Goal: Transaction & Acquisition: Purchase product/service

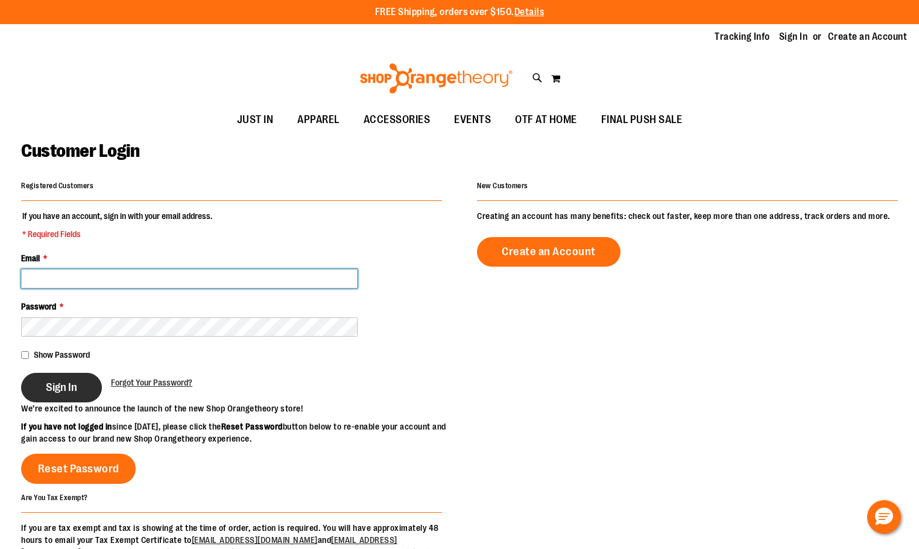
type input "**********"
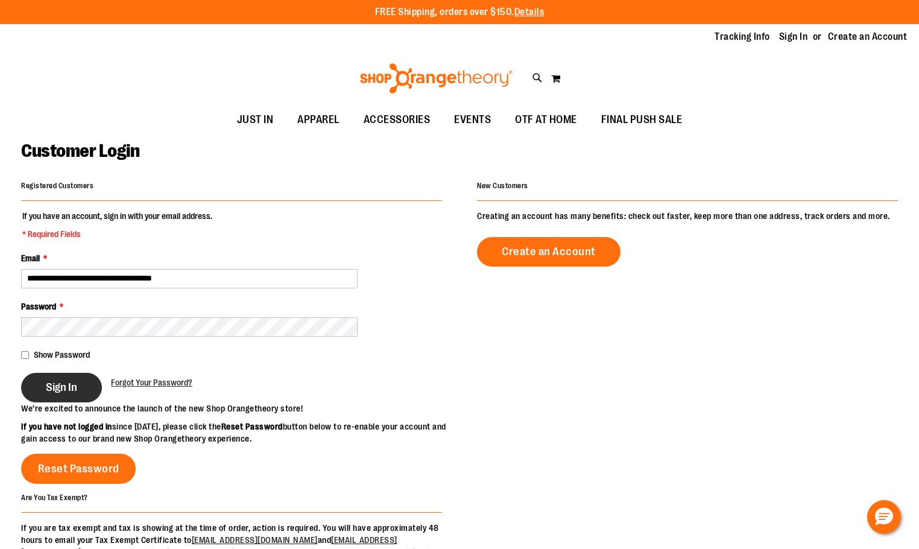
type input "**********"
click at [87, 385] on button "Sign In" at bounding box center [61, 388] width 81 height 30
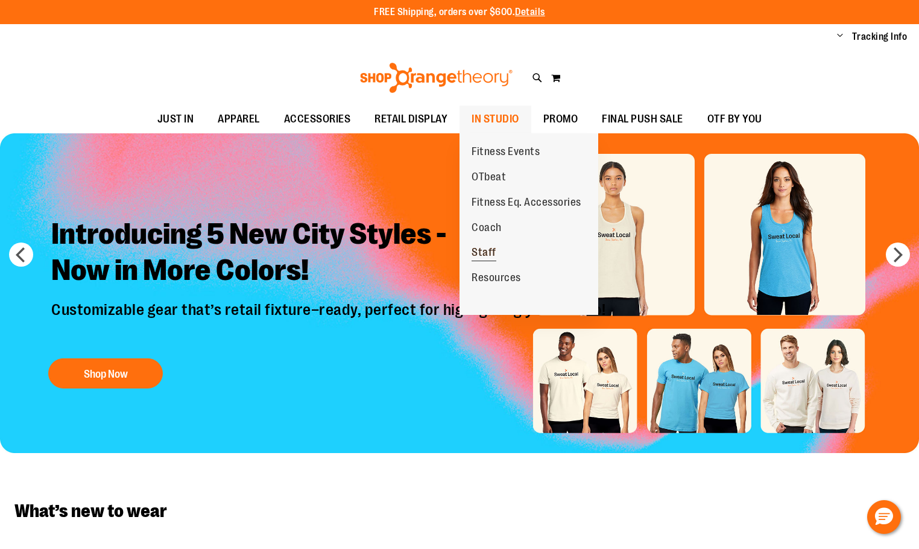
type input "**********"
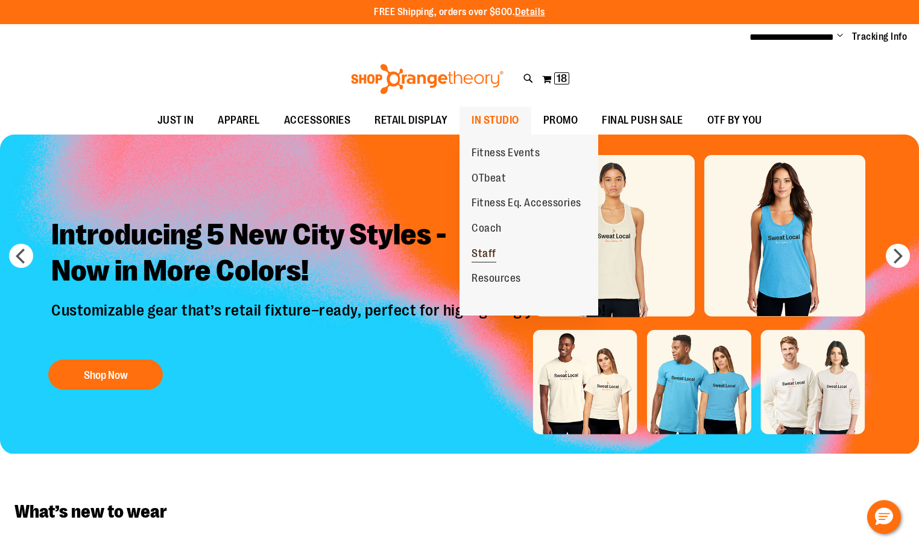
click at [475, 249] on span "Staff" at bounding box center [484, 254] width 25 height 15
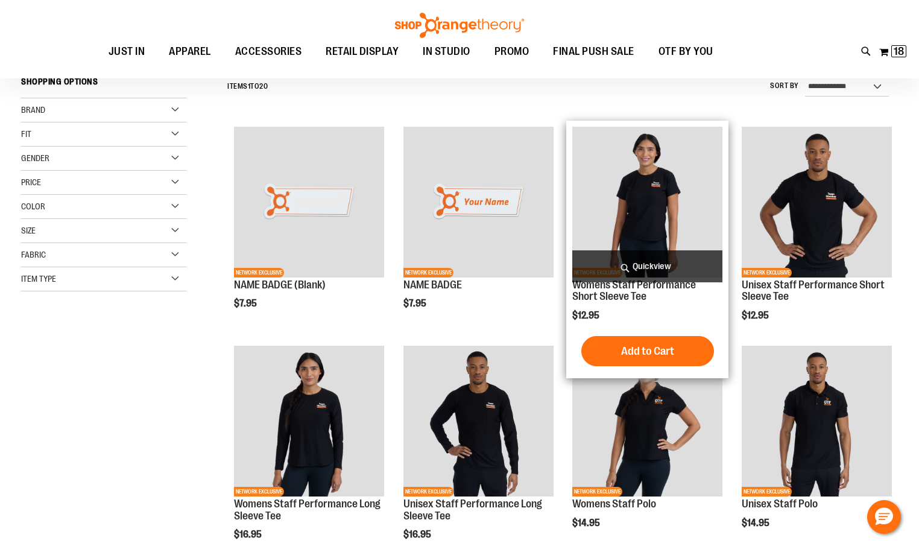
scroll to position [120, 0]
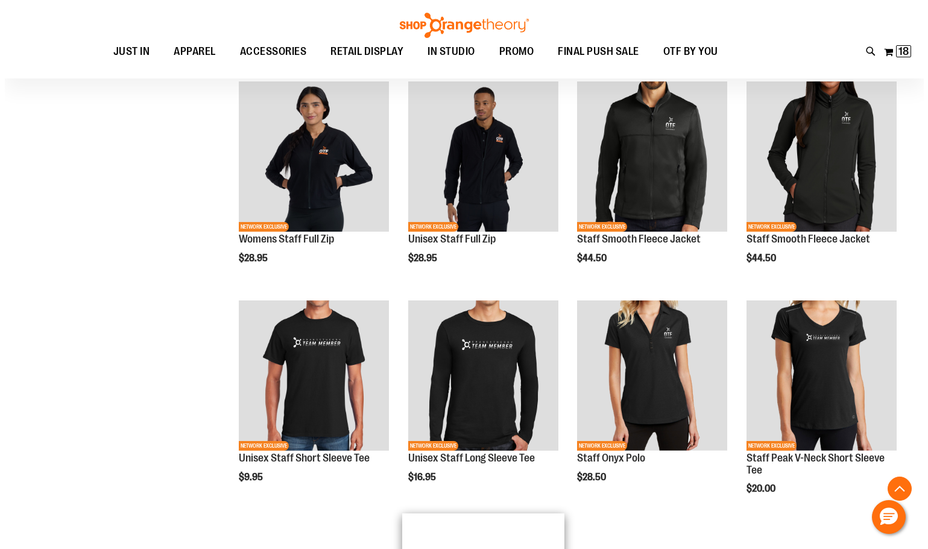
scroll to position [964, 0]
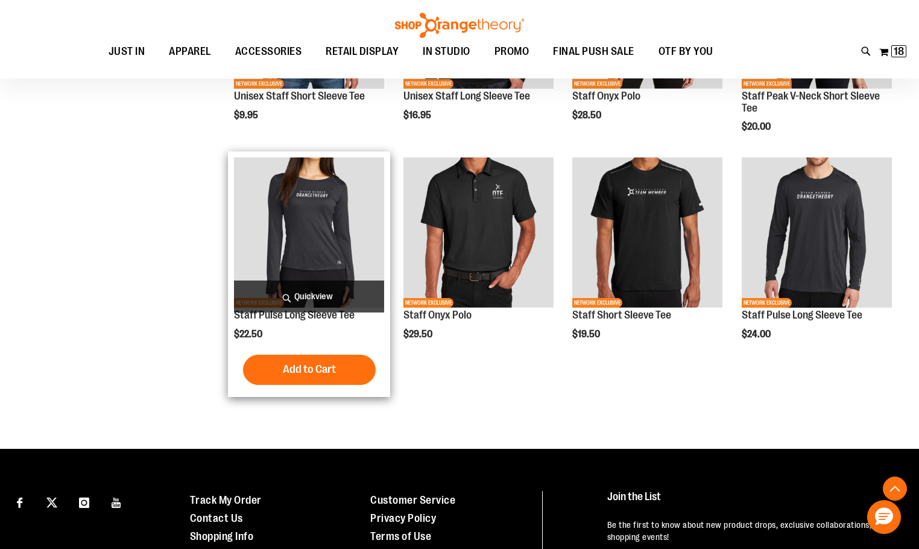
type input "**********"
click at [338, 293] on span "Quickview" at bounding box center [309, 296] width 150 height 32
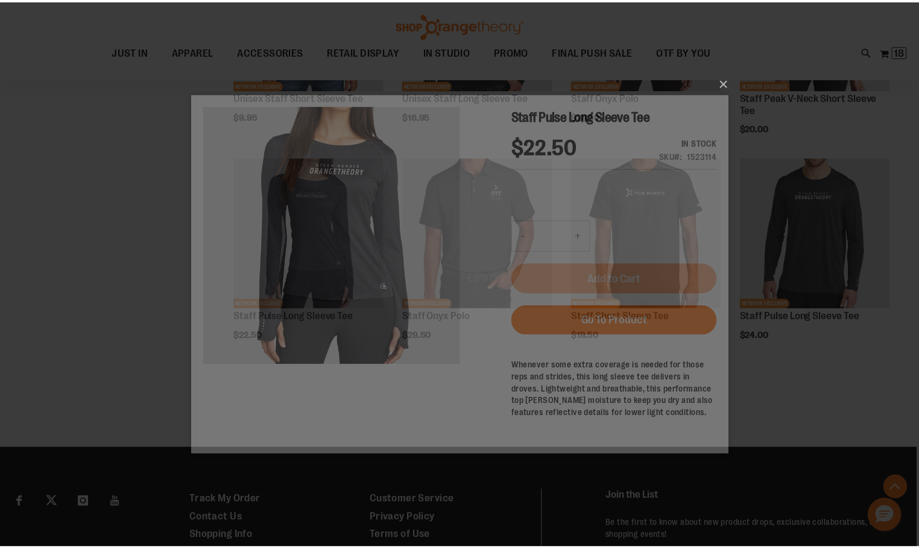
scroll to position [0, 0]
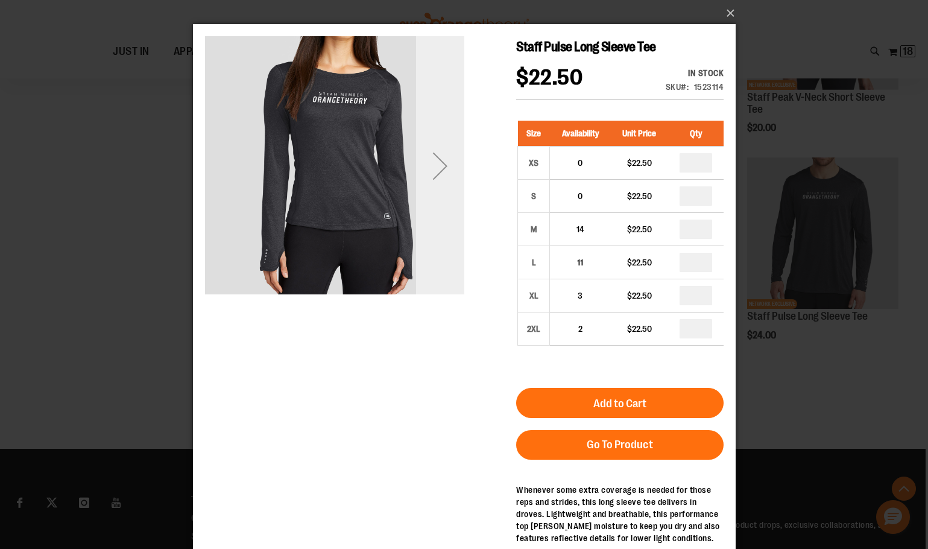
click at [448, 167] on div "Next" at bounding box center [440, 166] width 48 height 48
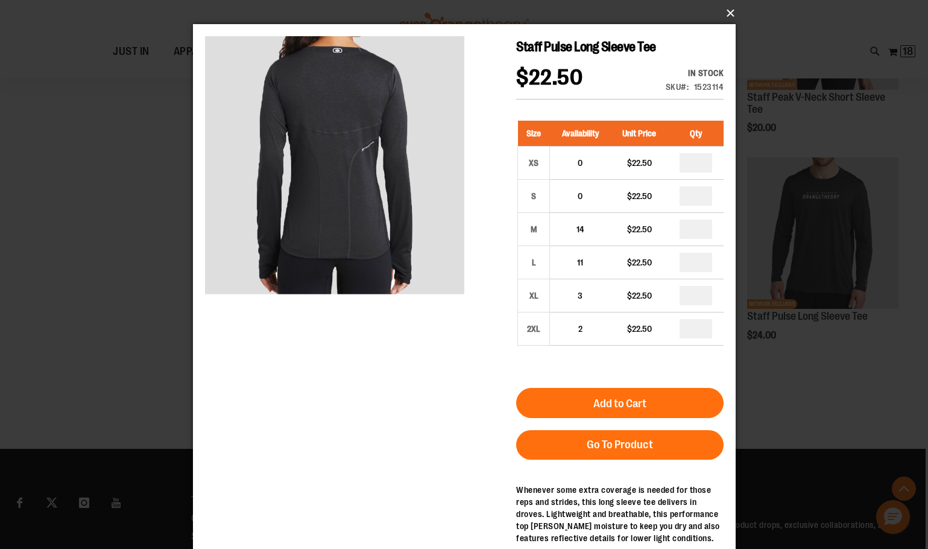
click at [726, 12] on button "×" at bounding box center [468, 13] width 543 height 27
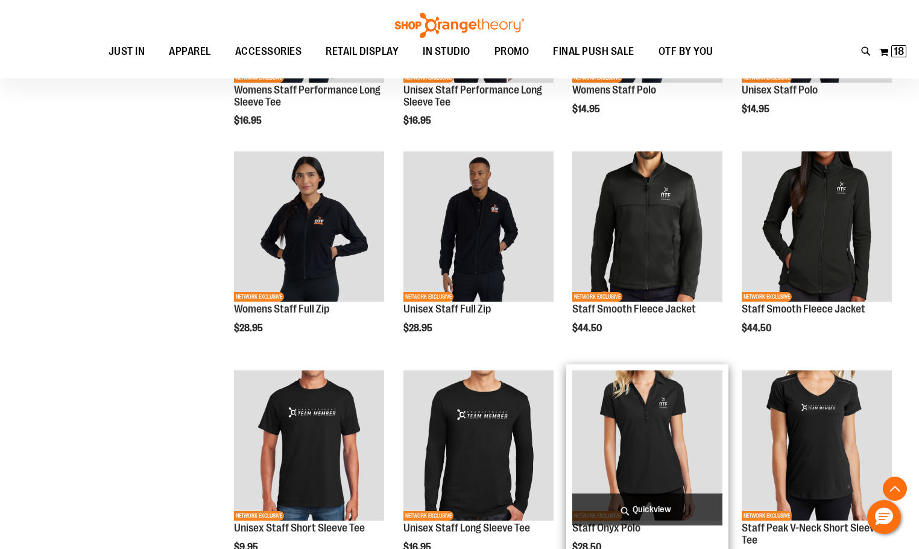
scroll to position [422, 0]
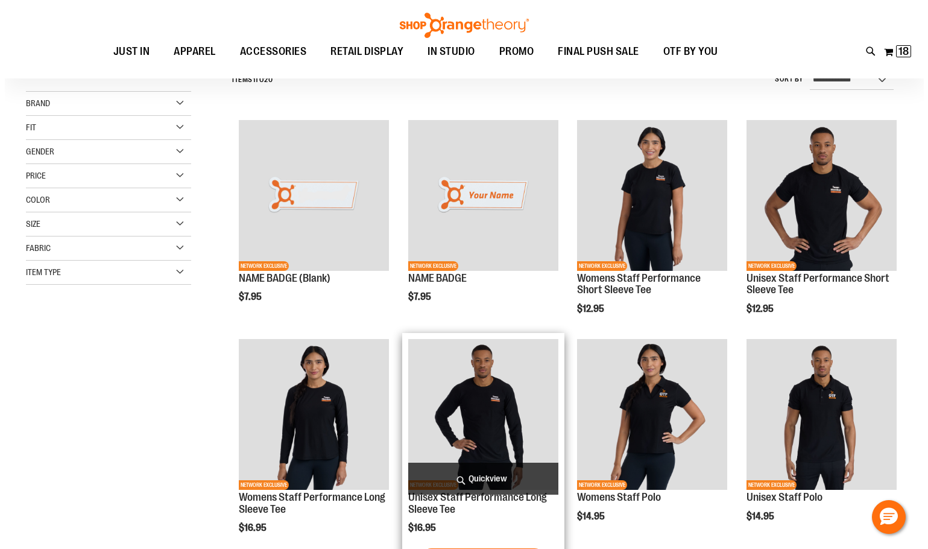
scroll to position [120, 0]
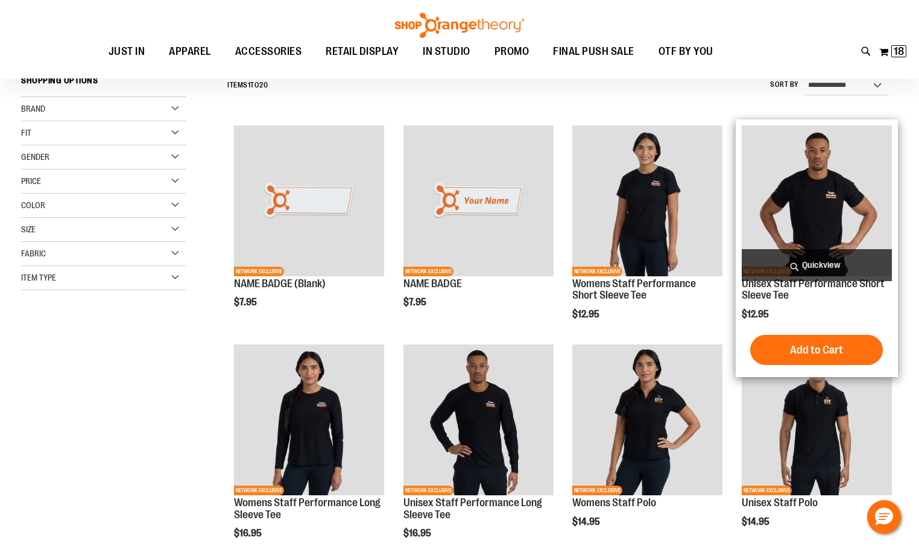
click at [840, 268] on span "Quickview" at bounding box center [817, 265] width 150 height 32
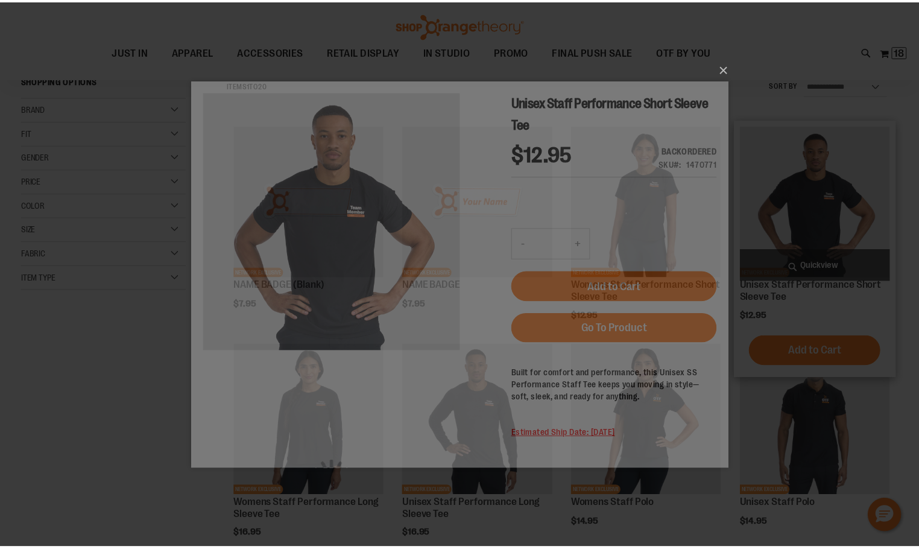
scroll to position [0, 0]
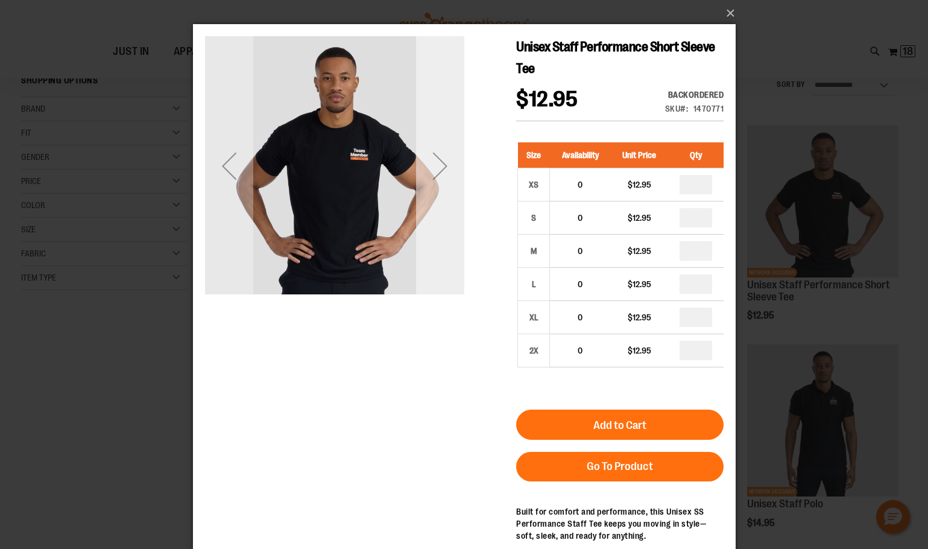
click at [432, 171] on div "Next" at bounding box center [440, 166] width 48 height 48
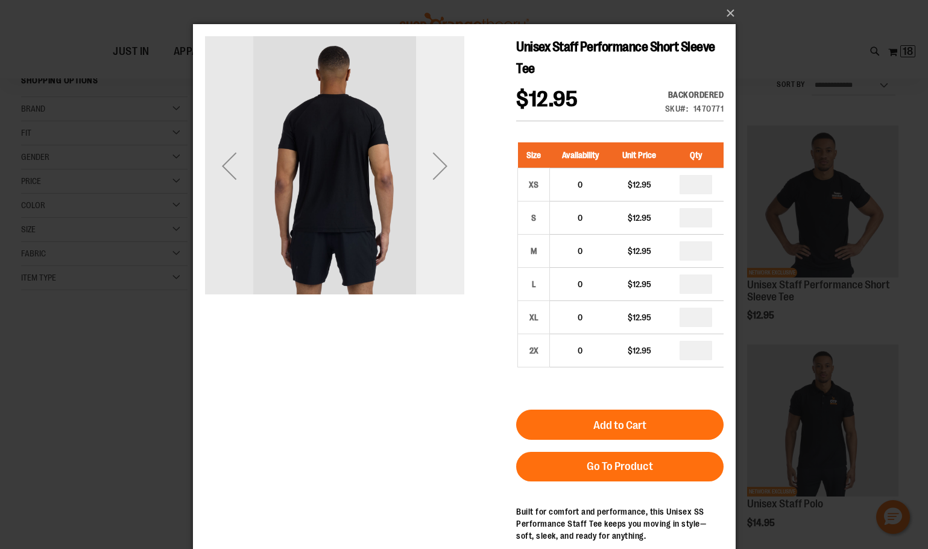
click at [432, 171] on div "Next" at bounding box center [440, 166] width 48 height 48
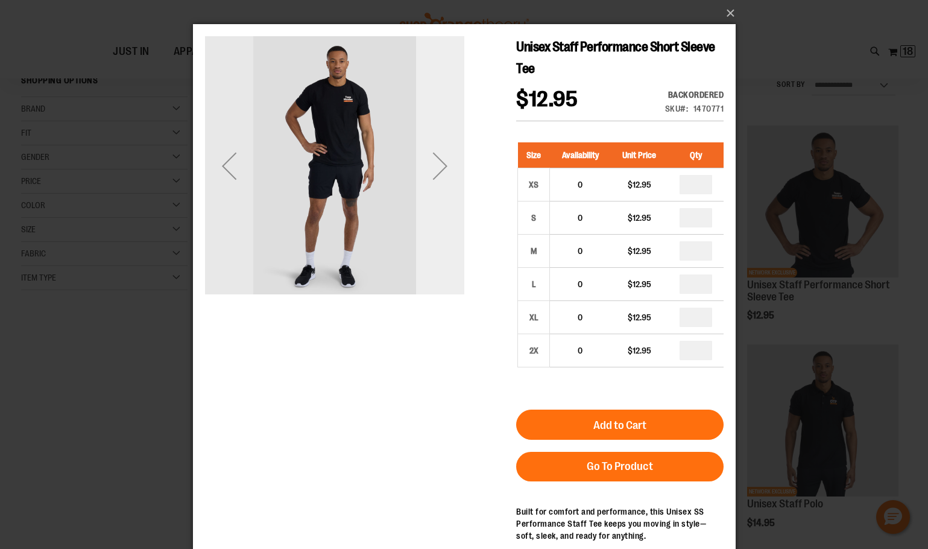
click at [432, 171] on div "Next" at bounding box center [440, 166] width 48 height 48
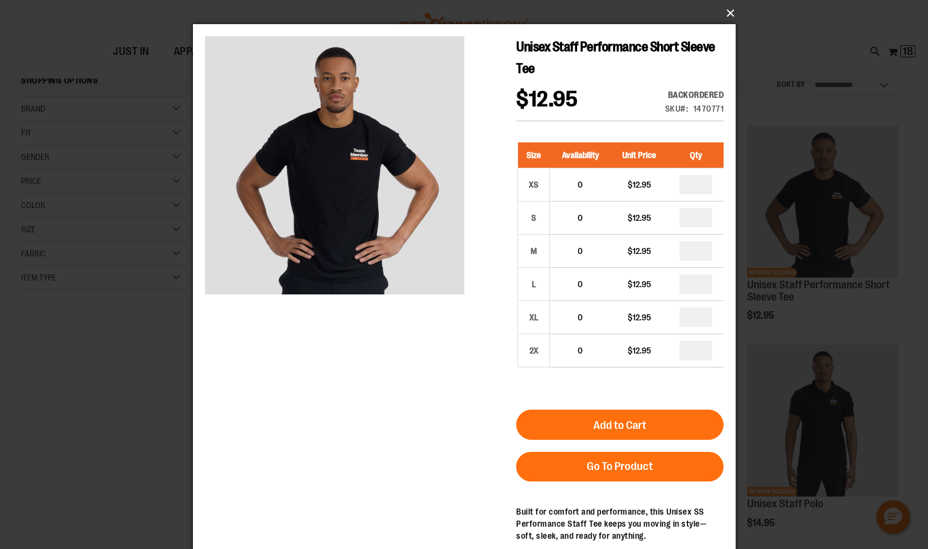
click at [730, 17] on button "×" at bounding box center [468, 13] width 543 height 27
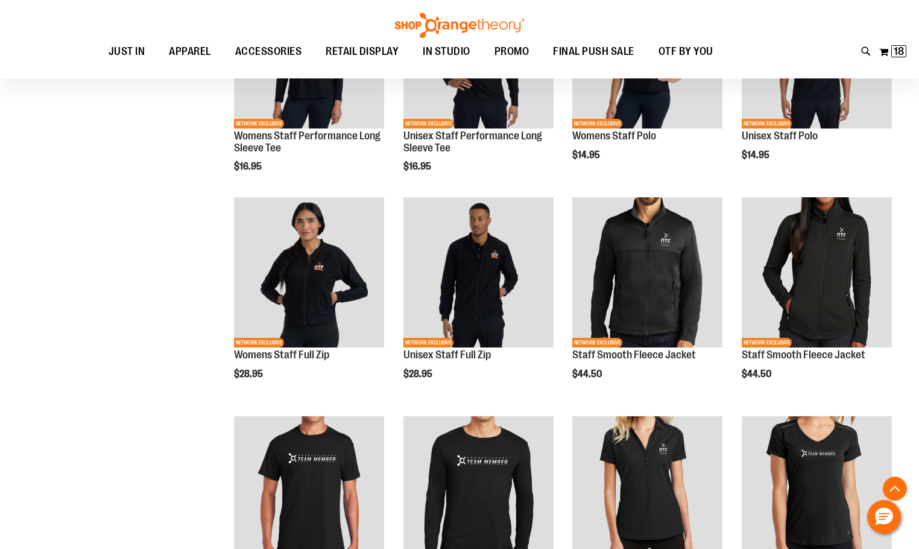
scroll to position [422, 0]
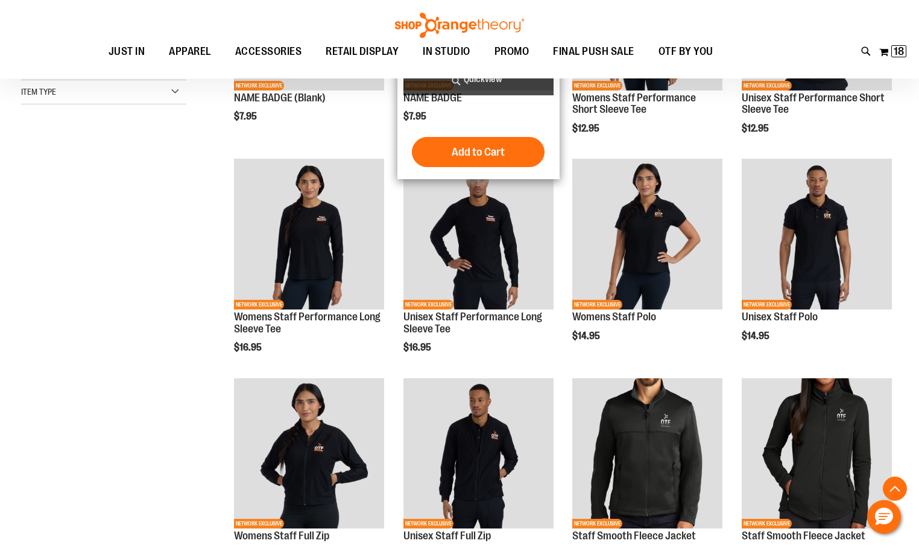
scroll to position [301, 0]
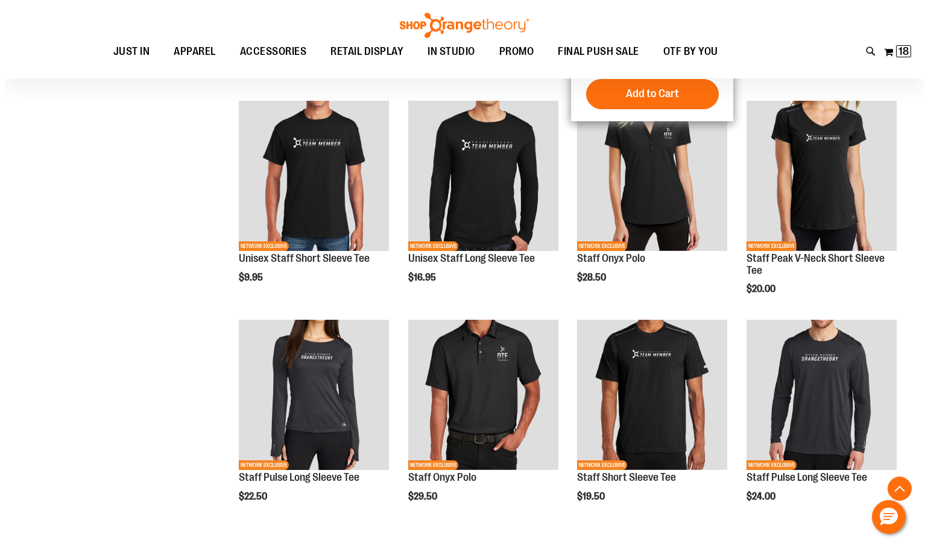
scroll to position [904, 0]
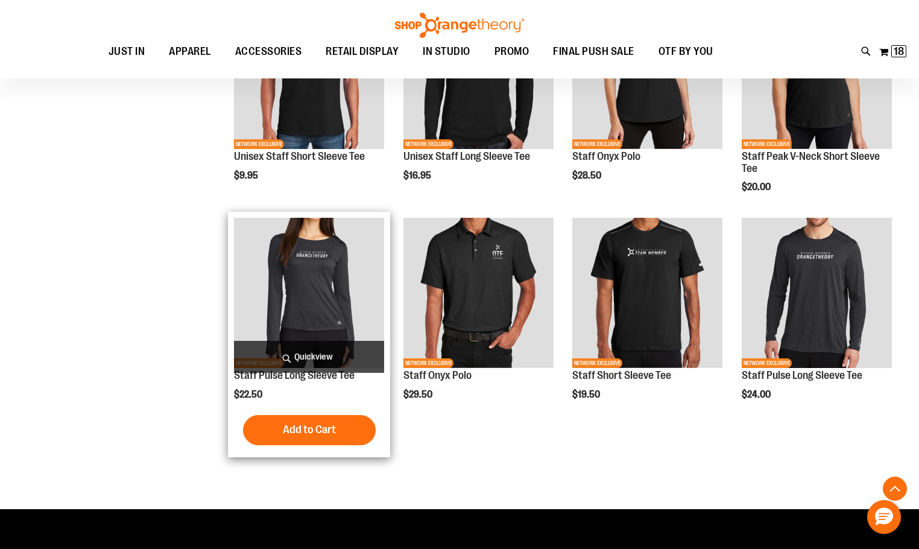
click at [287, 356] on span "Quickview" at bounding box center [309, 357] width 150 height 32
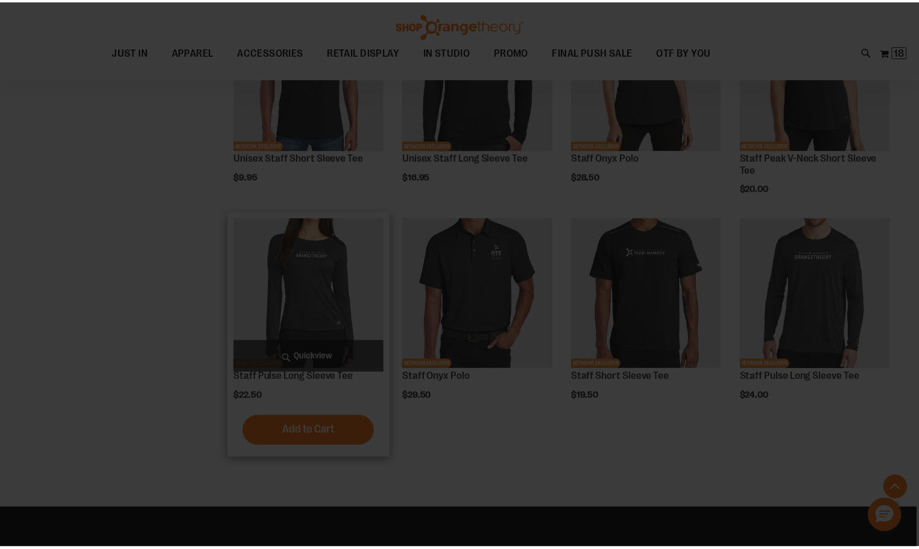
scroll to position [0, 0]
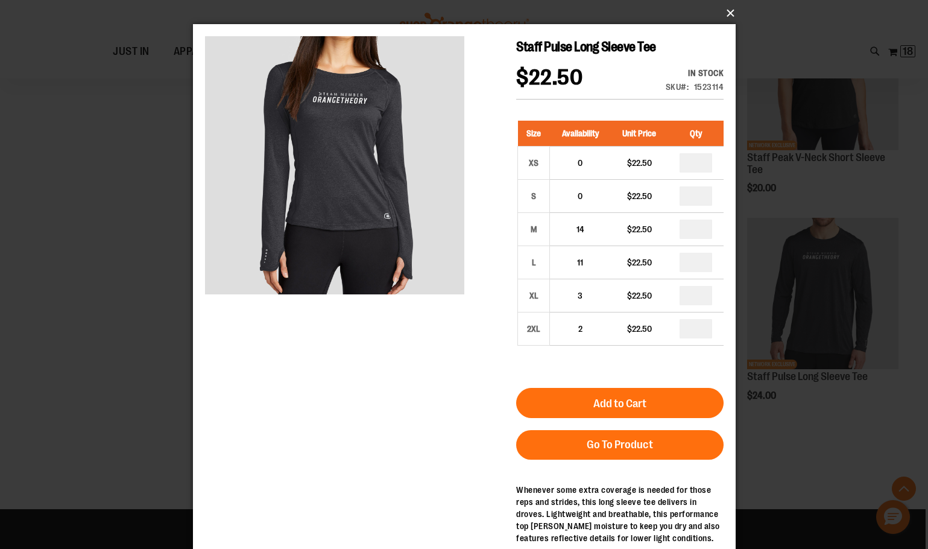
click at [726, 15] on button "×" at bounding box center [468, 13] width 543 height 27
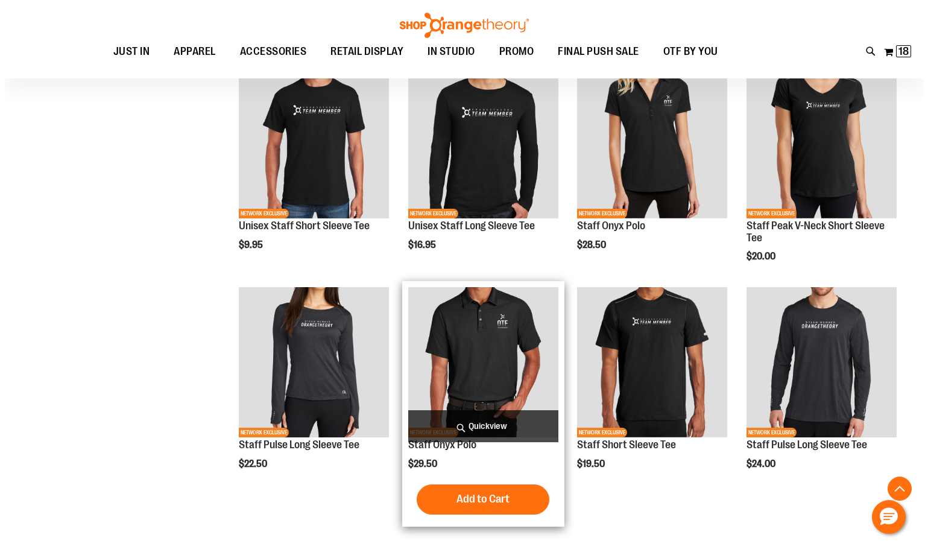
scroll to position [784, 0]
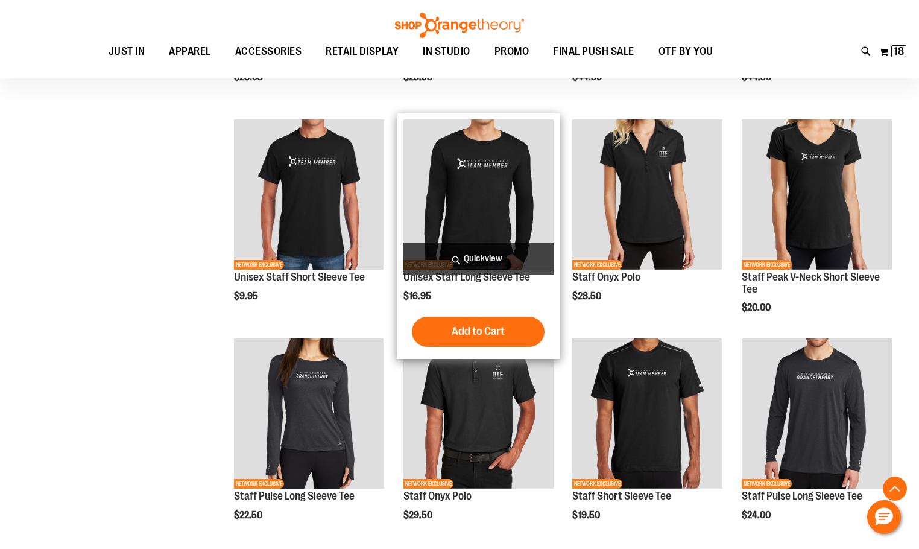
click at [515, 258] on span "Quickview" at bounding box center [479, 258] width 150 height 32
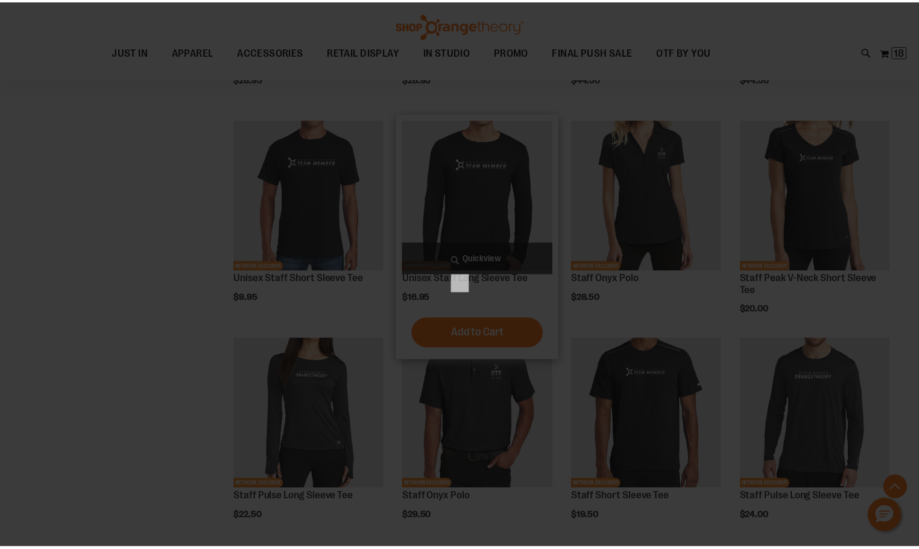
scroll to position [0, 0]
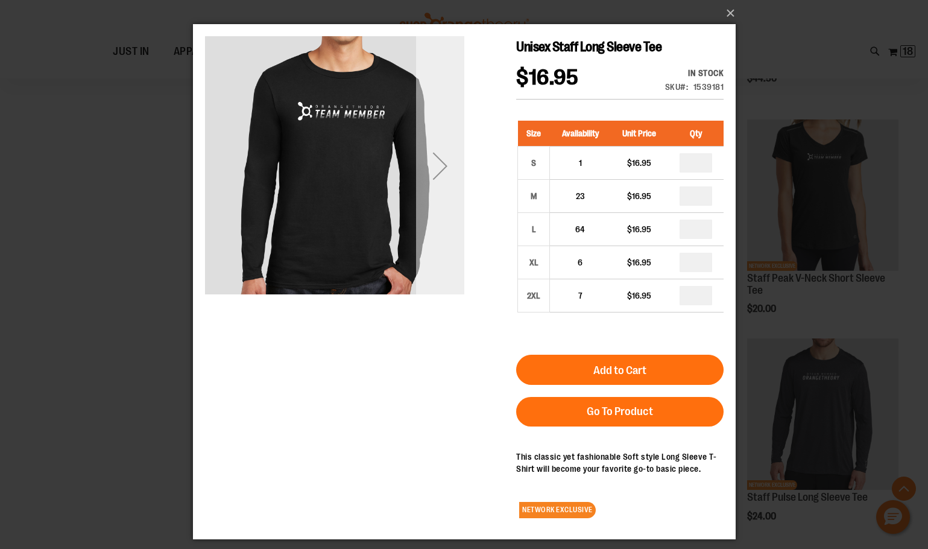
click at [432, 154] on div "Next" at bounding box center [440, 166] width 48 height 48
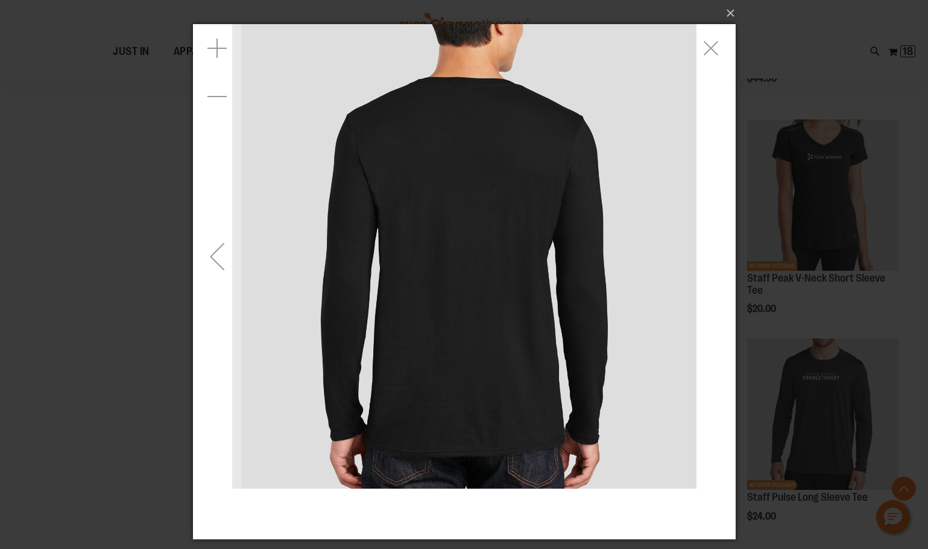
click at [202, 252] on div "Previous" at bounding box center [216, 256] width 48 height 48
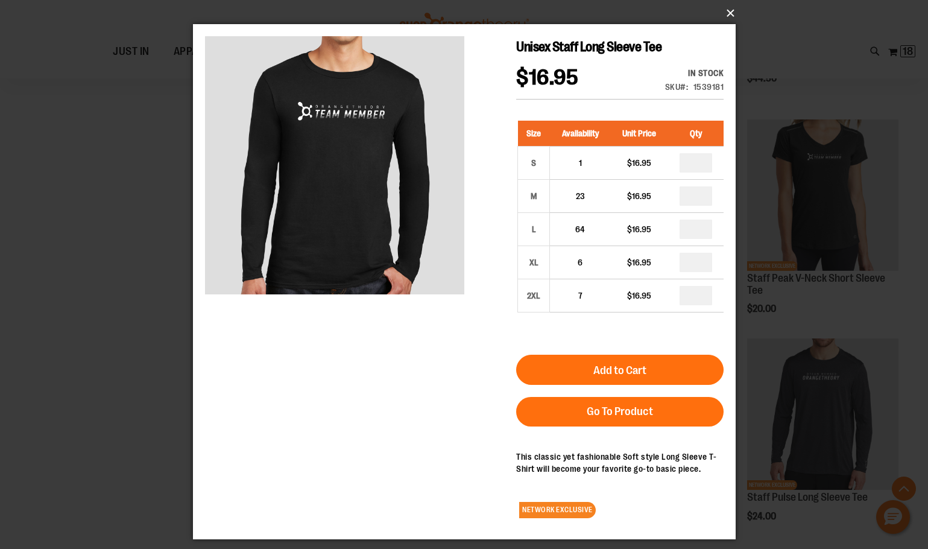
click at [723, 16] on button "×" at bounding box center [468, 13] width 543 height 27
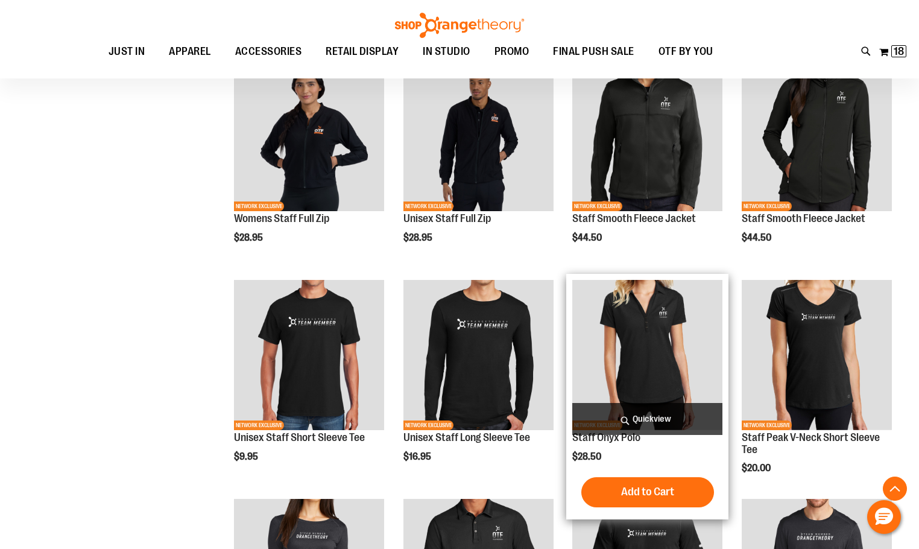
scroll to position [603, 0]
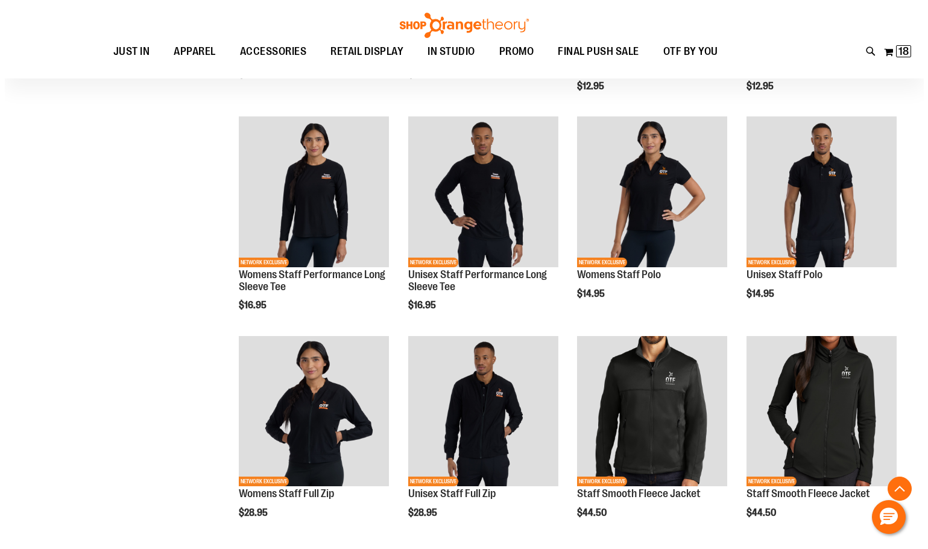
scroll to position [361, 0]
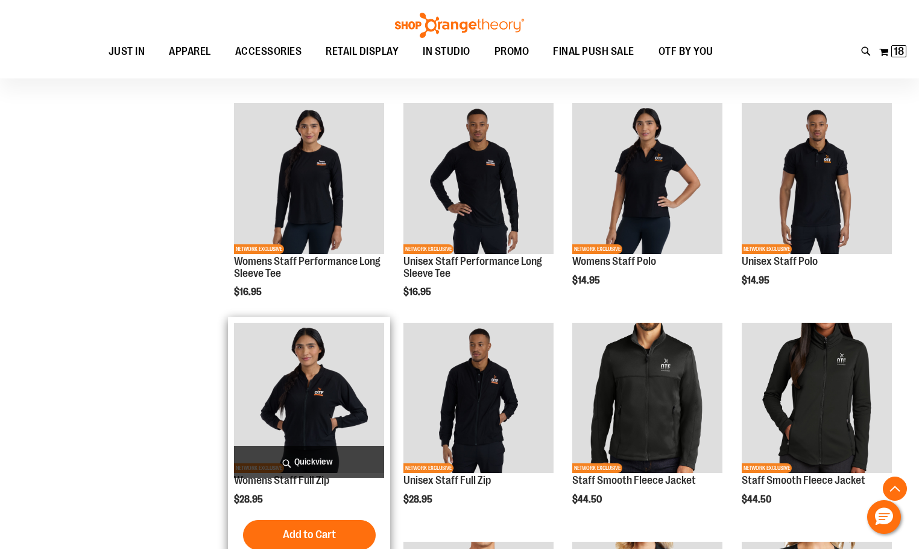
click at [299, 460] on span "Quickview" at bounding box center [309, 462] width 150 height 32
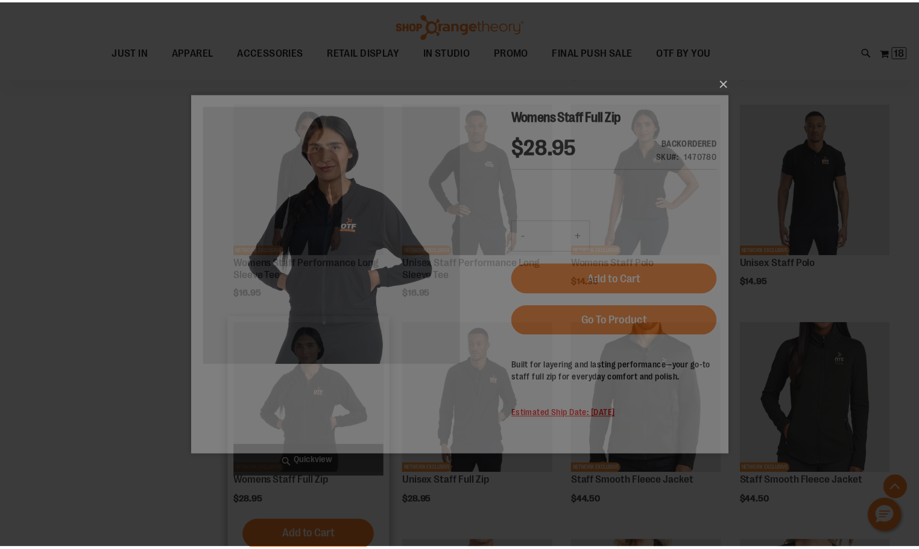
scroll to position [0, 0]
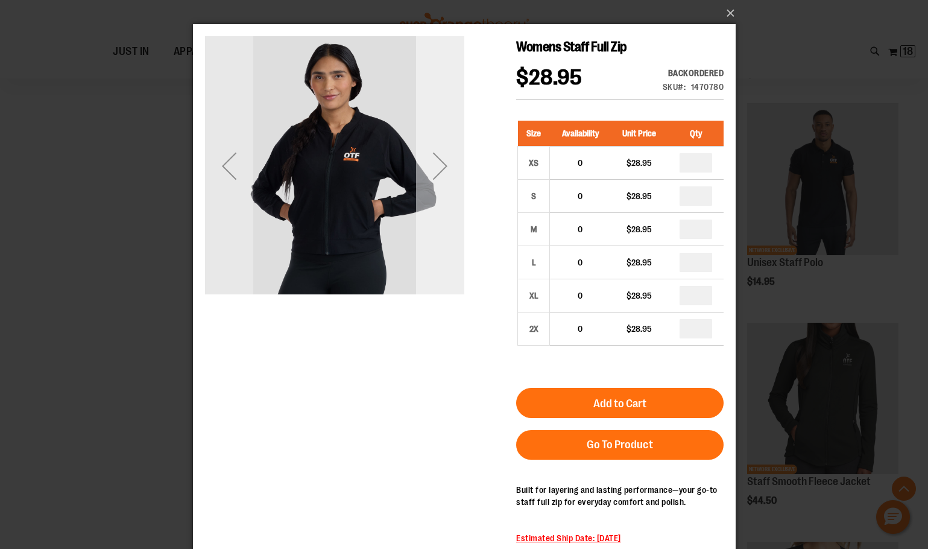
click at [453, 157] on div "Next" at bounding box center [440, 166] width 48 height 48
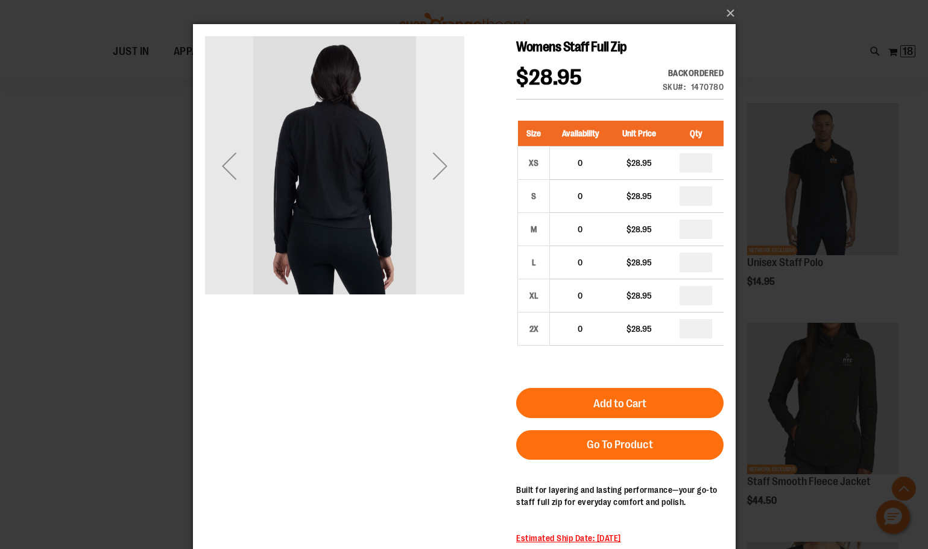
click at [453, 157] on div "Next" at bounding box center [440, 166] width 48 height 48
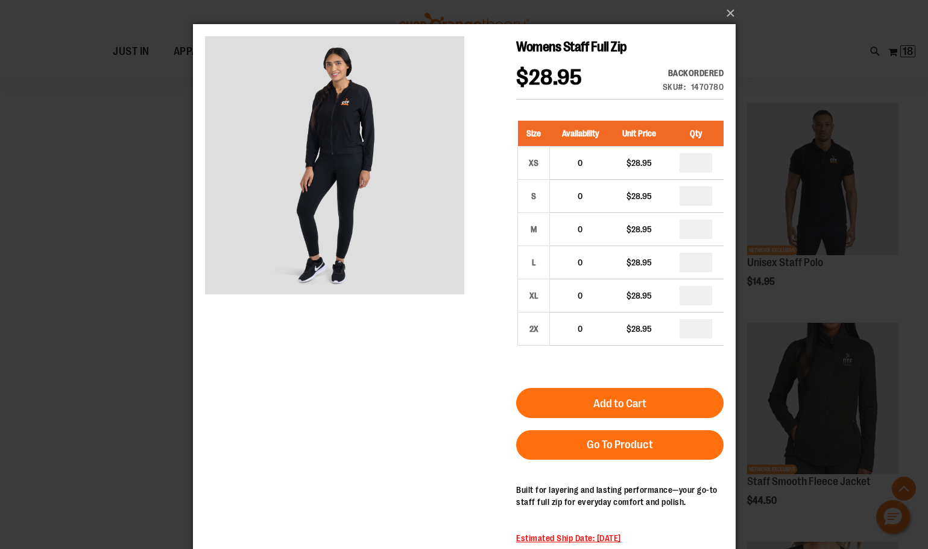
click at [739, 8] on div "×" at bounding box center [464, 274] width 928 height 549
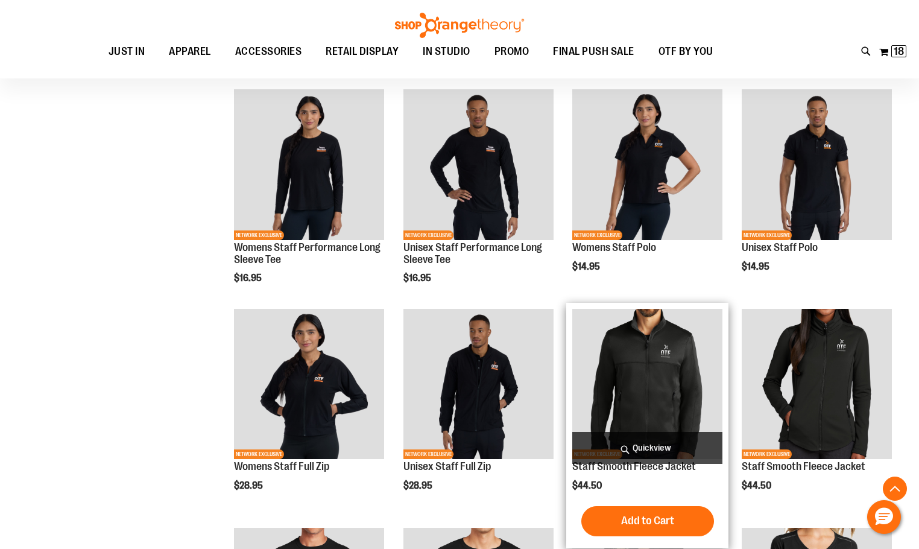
scroll to position [663, 0]
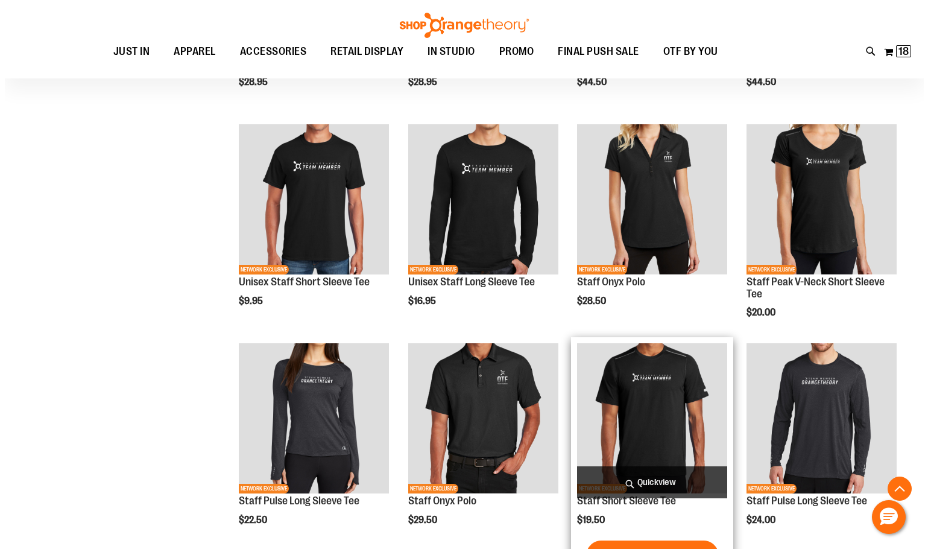
scroll to position [904, 0]
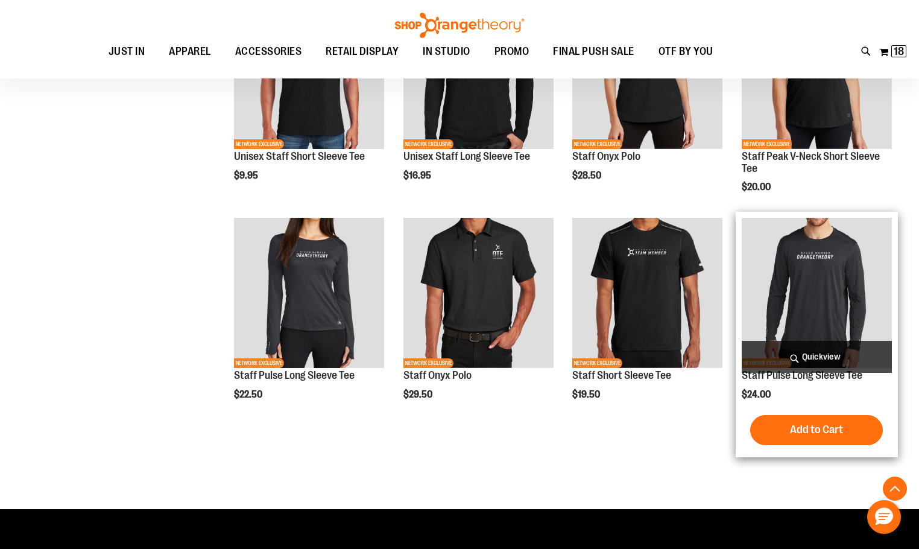
click at [808, 350] on span "Quickview" at bounding box center [817, 357] width 150 height 32
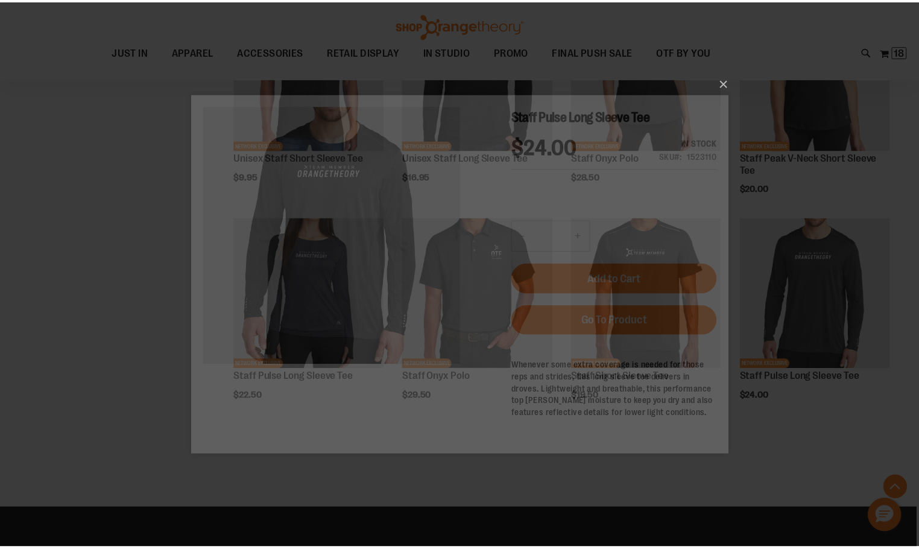
scroll to position [0, 0]
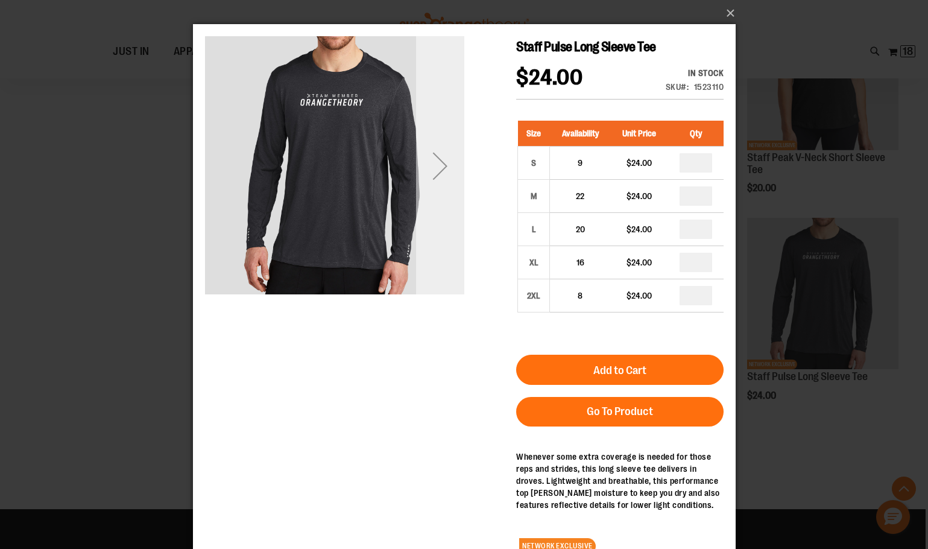
click at [445, 160] on div "Next" at bounding box center [440, 166] width 48 height 48
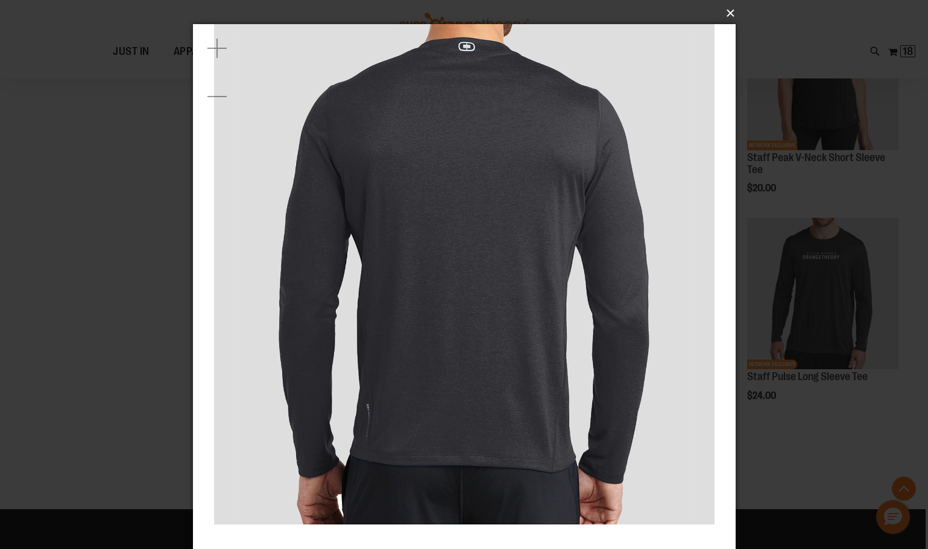
click at [723, 9] on button "×" at bounding box center [468, 13] width 543 height 27
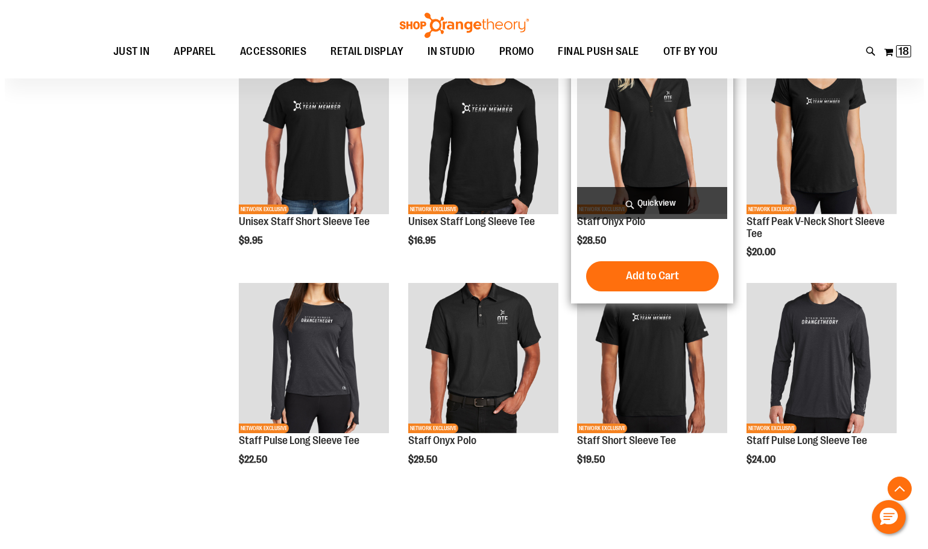
scroll to position [784, 0]
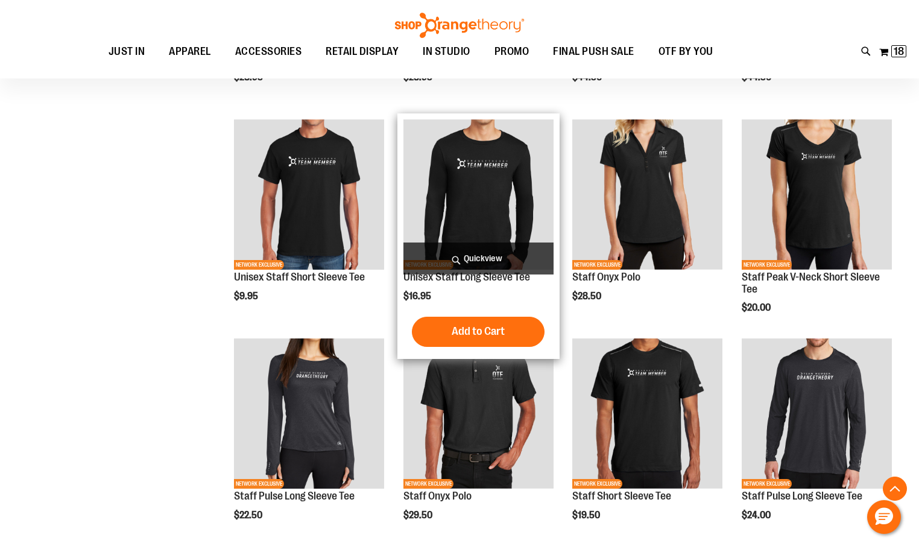
click at [455, 258] on span "Quickview" at bounding box center [479, 258] width 150 height 32
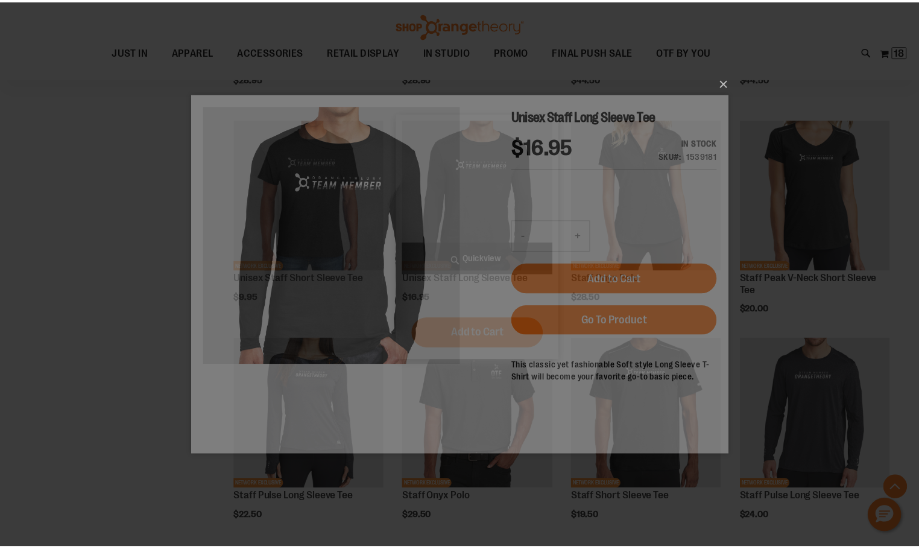
scroll to position [0, 0]
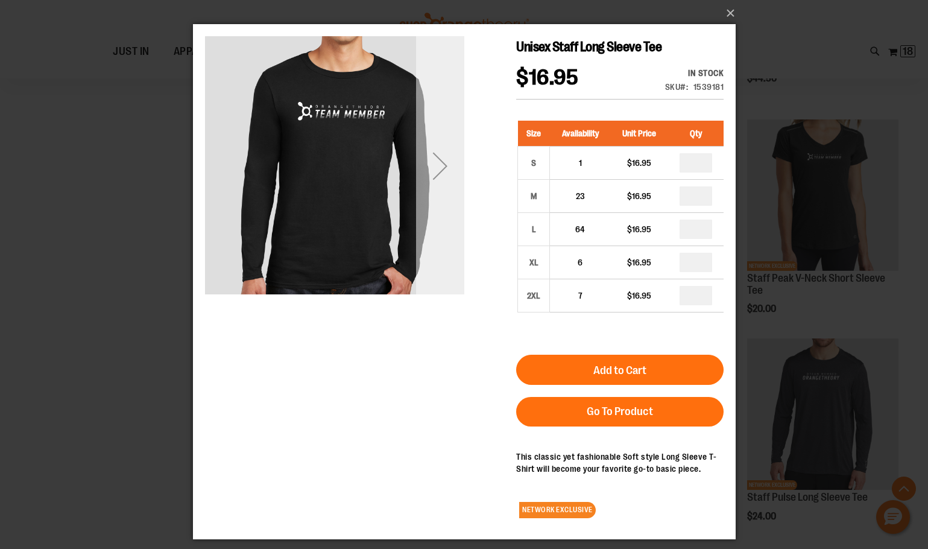
click at [431, 159] on div "Next" at bounding box center [440, 166] width 48 height 48
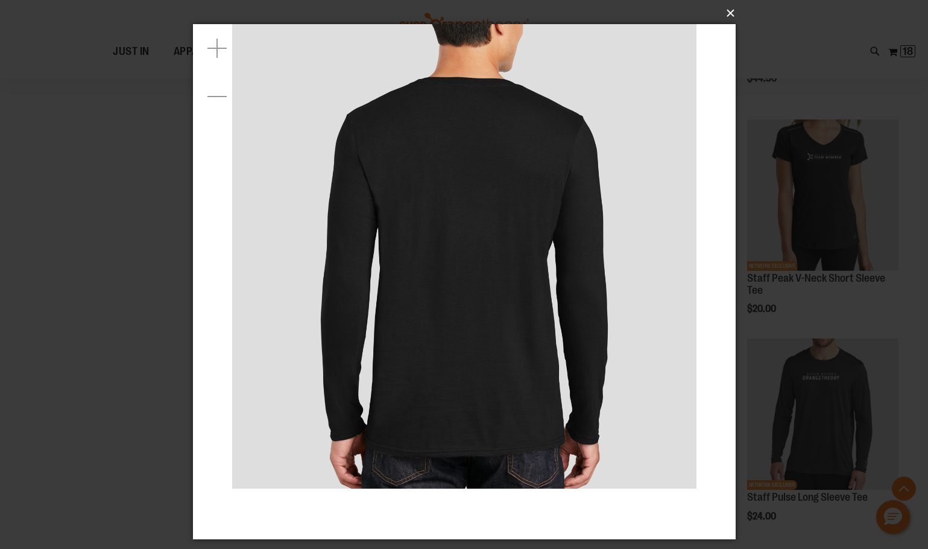
click at [733, 13] on button "×" at bounding box center [468, 13] width 543 height 27
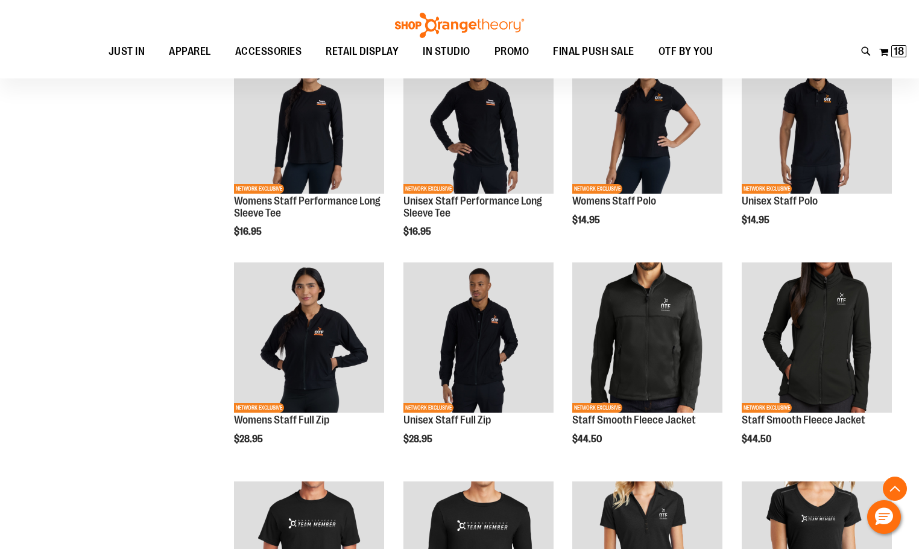
scroll to position [361, 0]
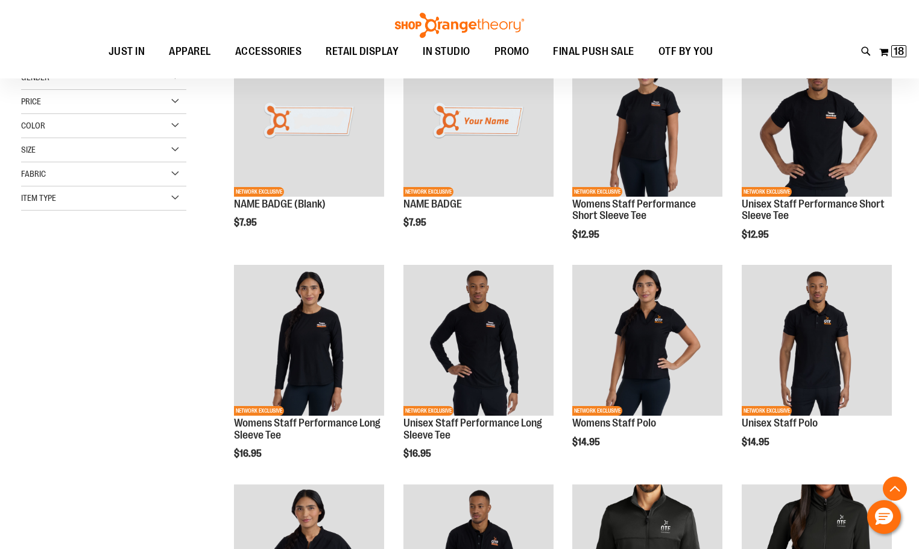
scroll to position [120, 0]
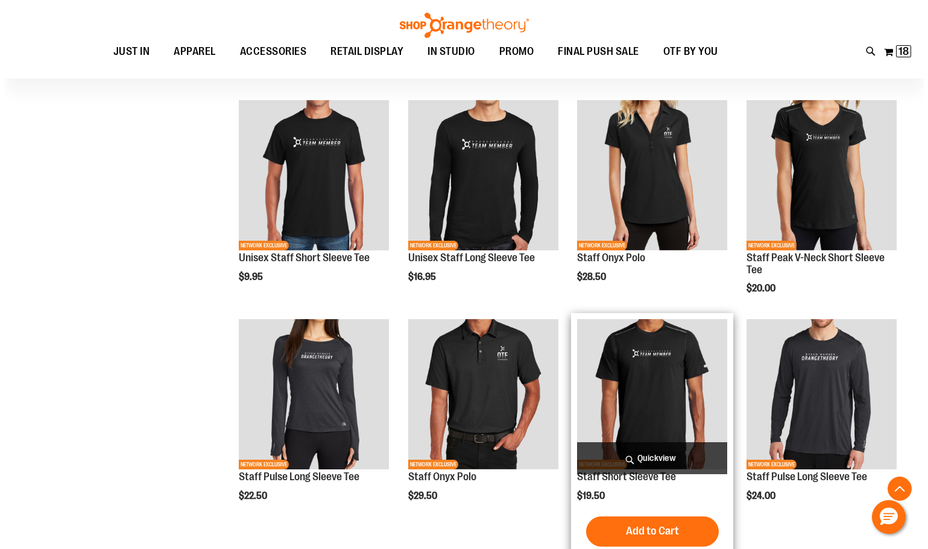
scroll to position [784, 0]
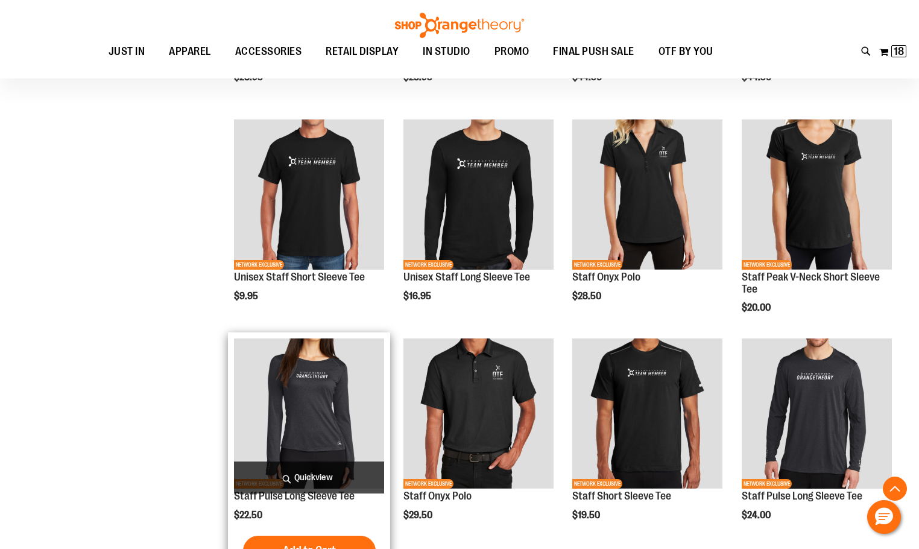
click at [343, 470] on span "Quickview" at bounding box center [309, 477] width 150 height 32
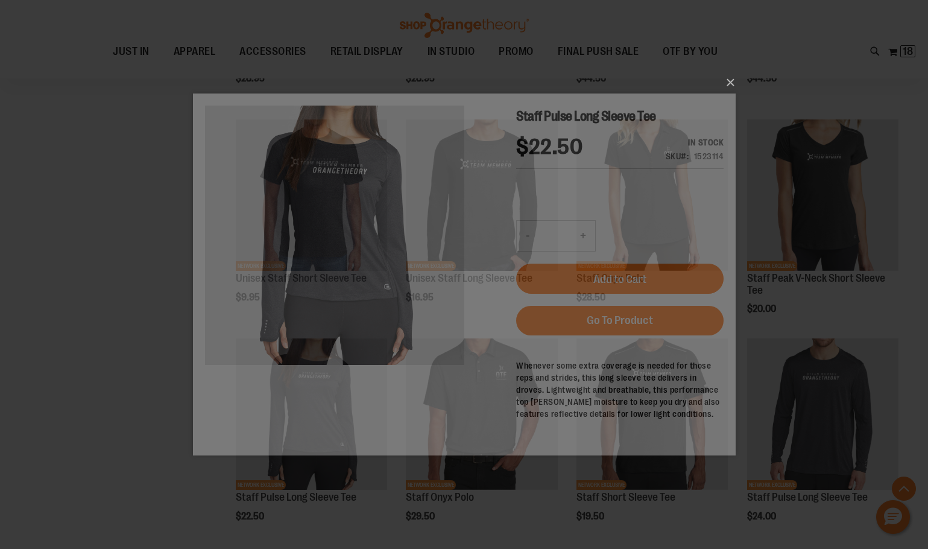
scroll to position [0, 0]
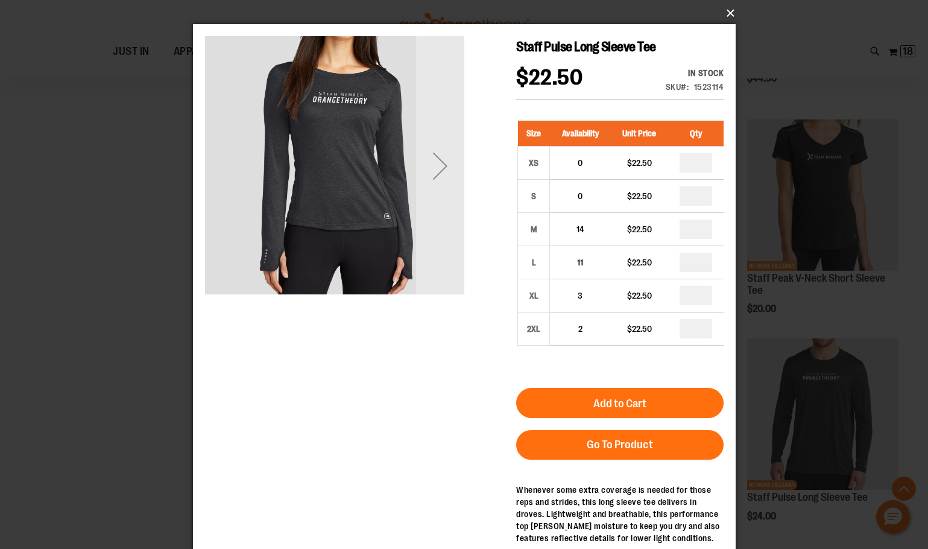
click at [728, 7] on button "×" at bounding box center [468, 13] width 543 height 27
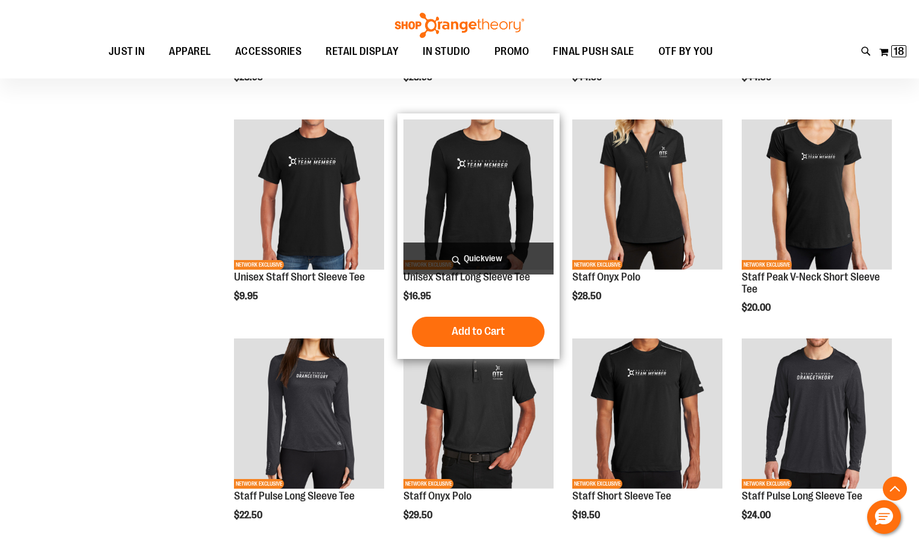
click at [475, 249] on span "Quickview" at bounding box center [479, 258] width 150 height 32
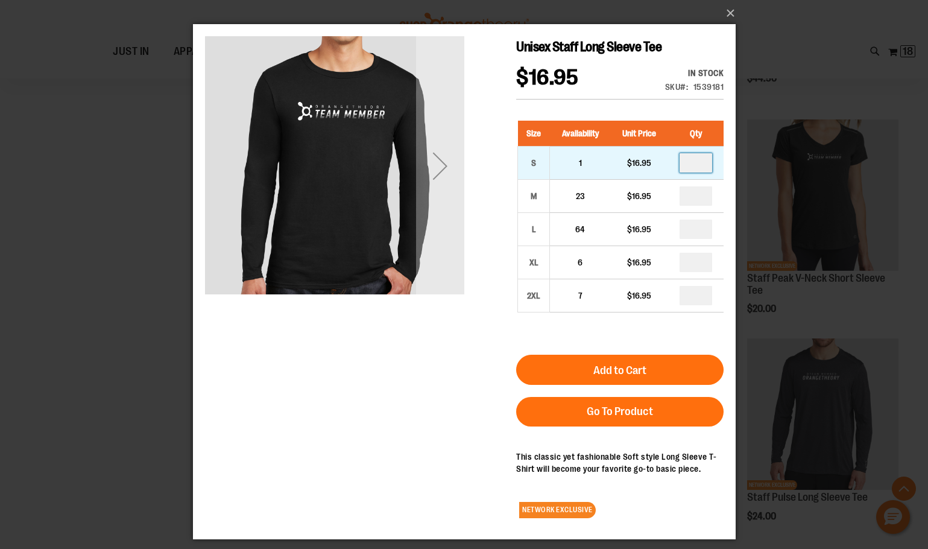
drag, startPoint x: 703, startPoint y: 165, endPoint x: 668, endPoint y: 162, distance: 35.1
click at [668, 162] on td at bounding box center [695, 163] width 55 height 33
type input "*"
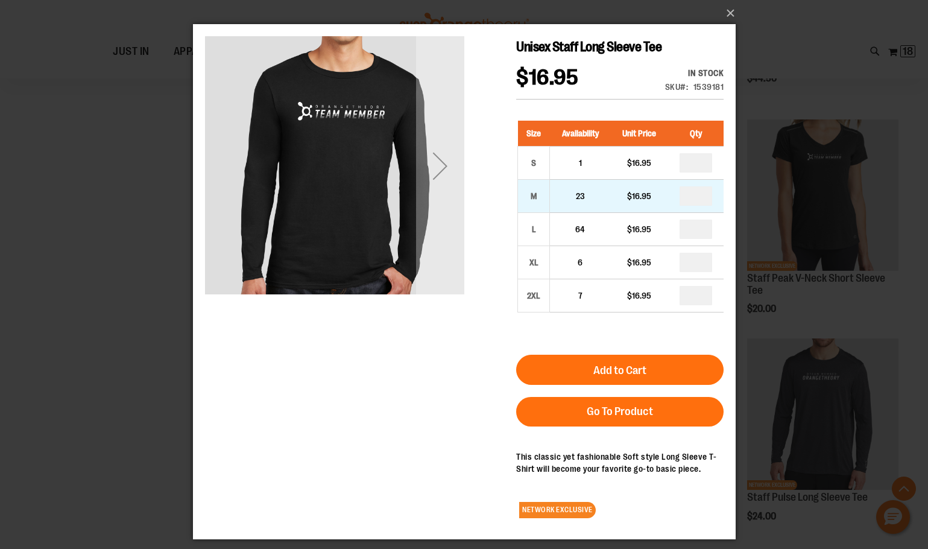
drag, startPoint x: 700, startPoint y: 198, endPoint x: 692, endPoint y: 198, distance: 8.5
type input "*"
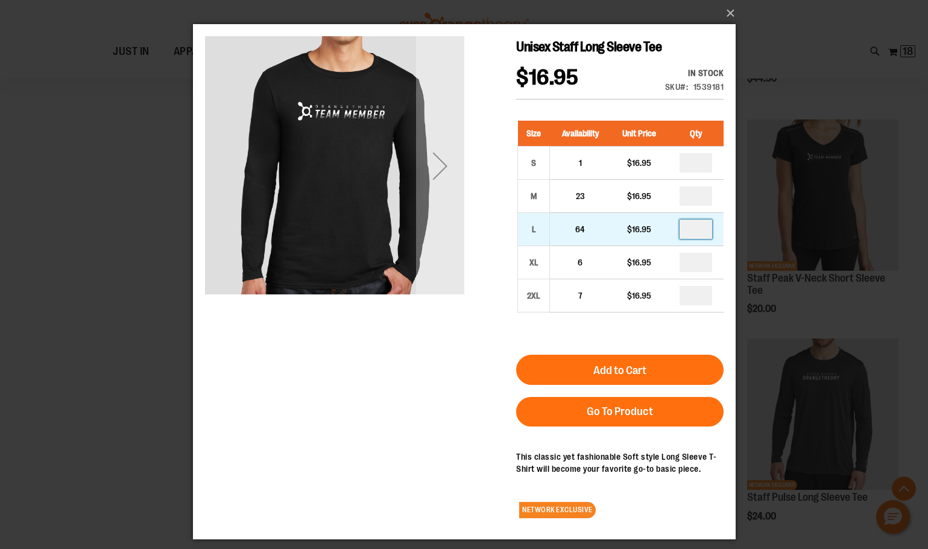
drag, startPoint x: 701, startPoint y: 226, endPoint x: 690, endPoint y: 230, distance: 11.9
type input "*"
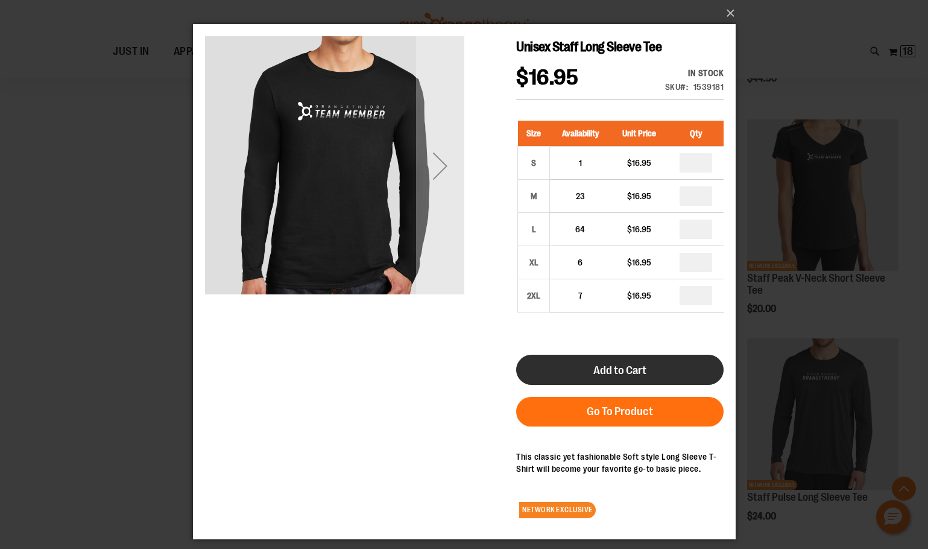
click at [630, 364] on span "Add to Cart" at bounding box center [619, 370] width 53 height 13
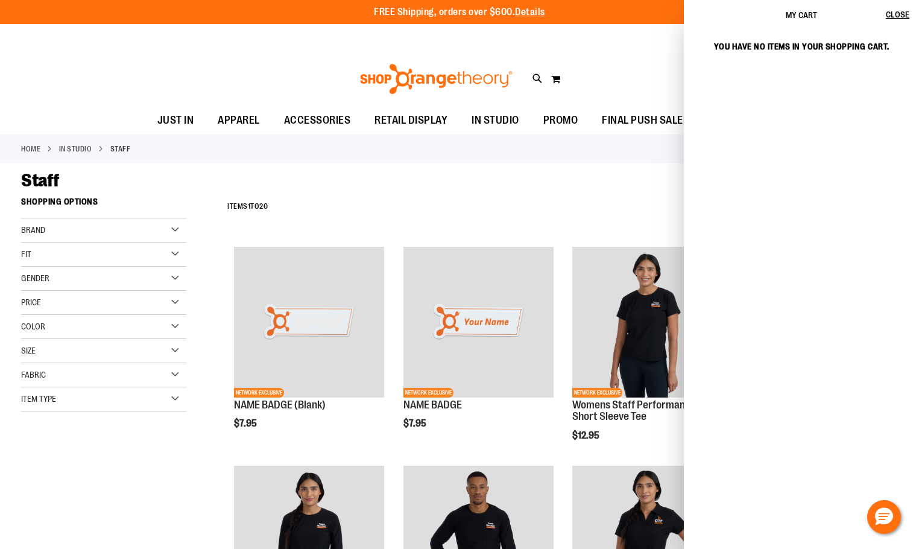
click at [662, 195] on div "**********" at bounding box center [559, 206] width 677 height 31
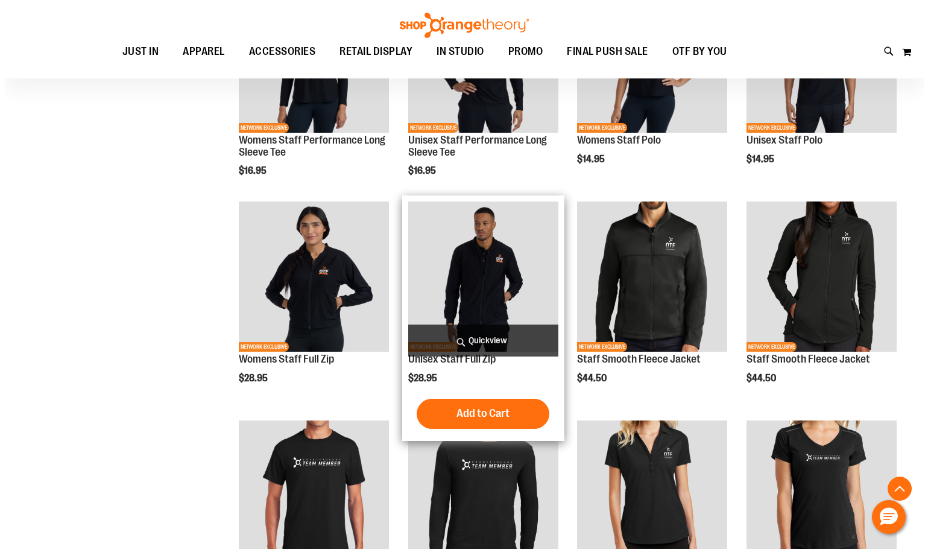
scroll to position [724, 0]
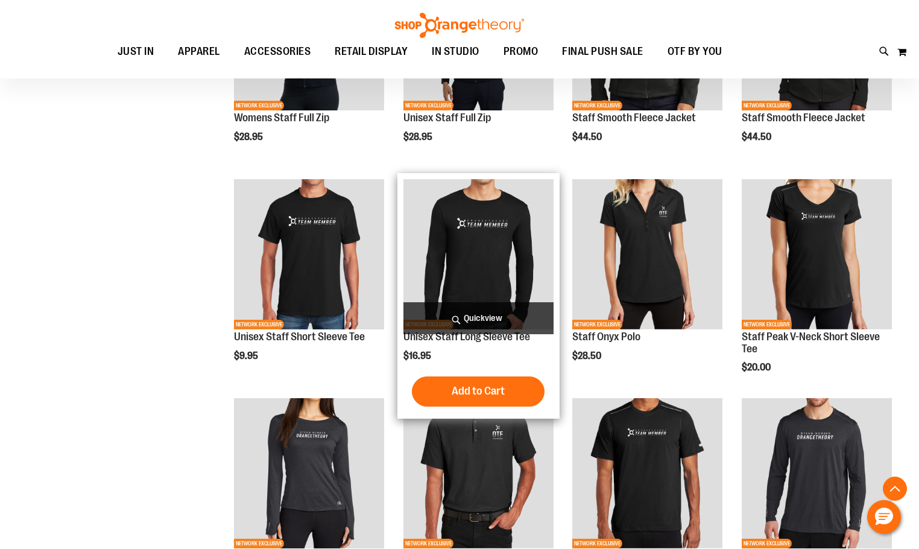
click at [481, 318] on span "Quickview" at bounding box center [479, 318] width 150 height 32
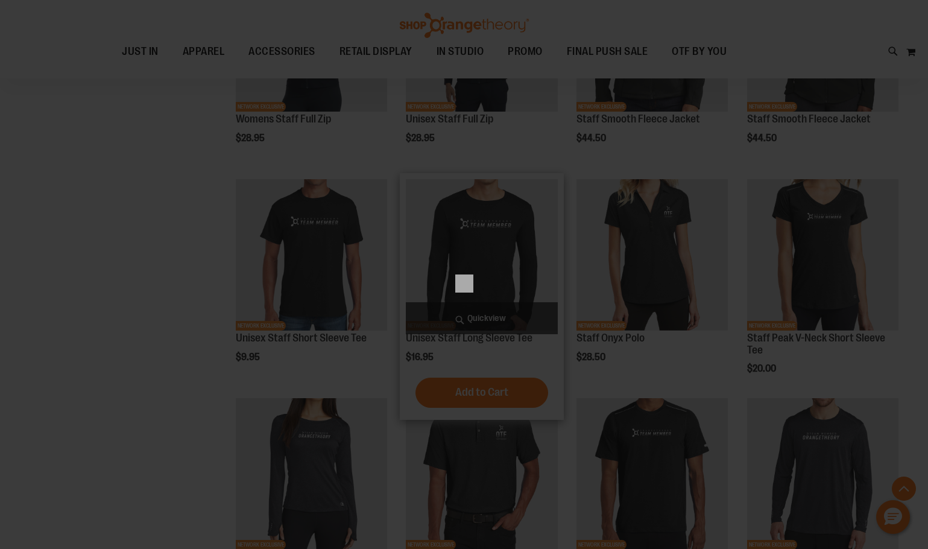
scroll to position [0, 0]
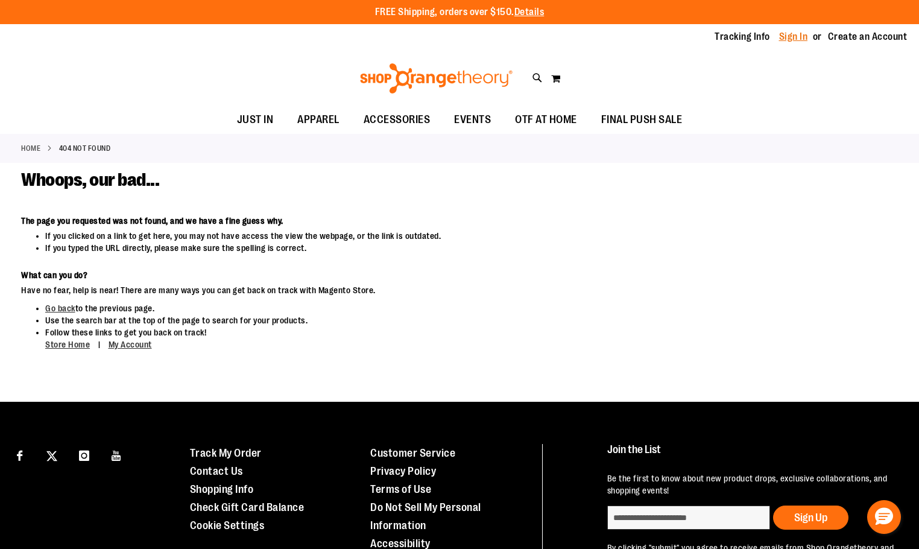
type input "**********"
click at [798, 34] on link "Sign In" at bounding box center [793, 36] width 29 height 13
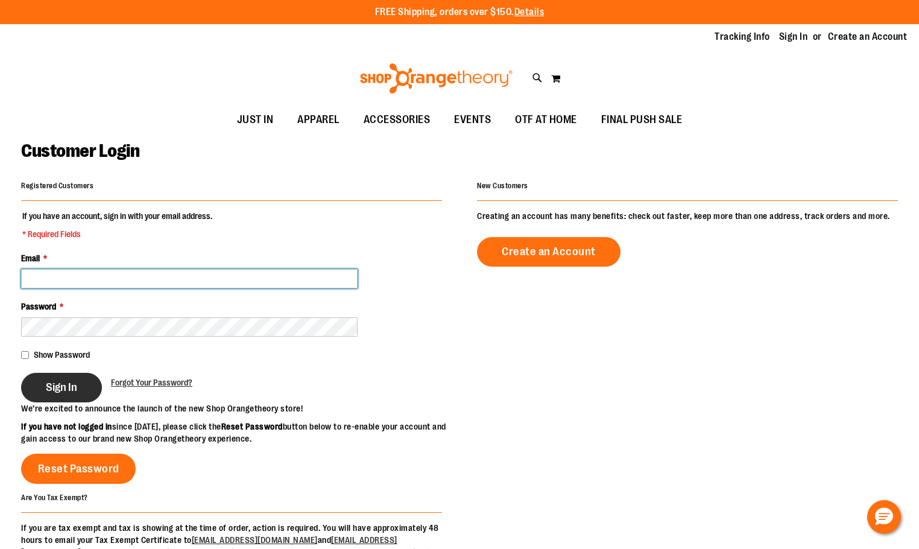
type input "**********"
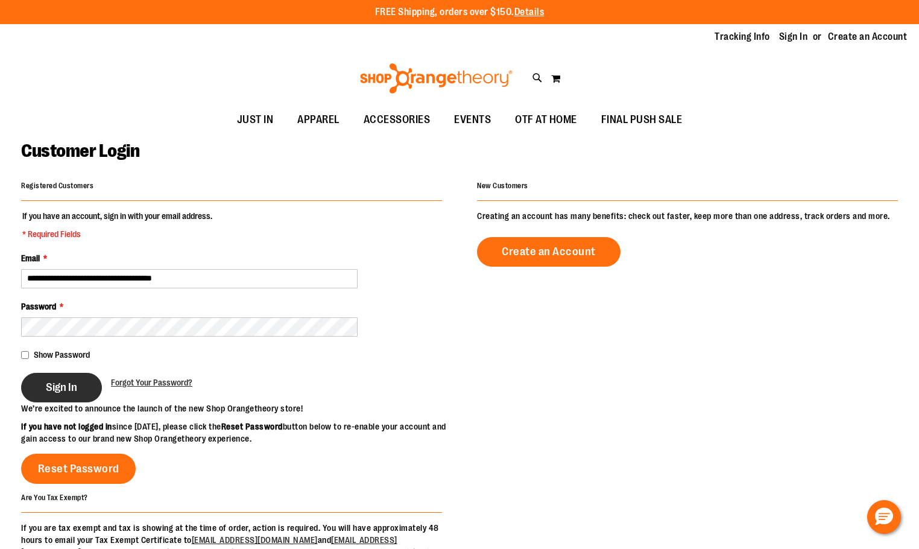
type input "**********"
click at [65, 388] on span "Sign In" at bounding box center [61, 387] width 31 height 13
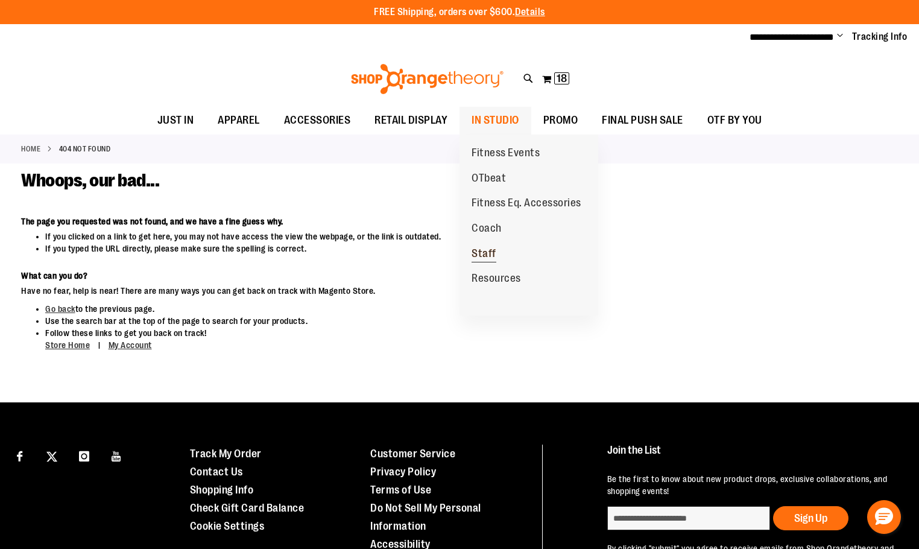
type input "**********"
click at [481, 250] on span "Staff" at bounding box center [484, 254] width 25 height 15
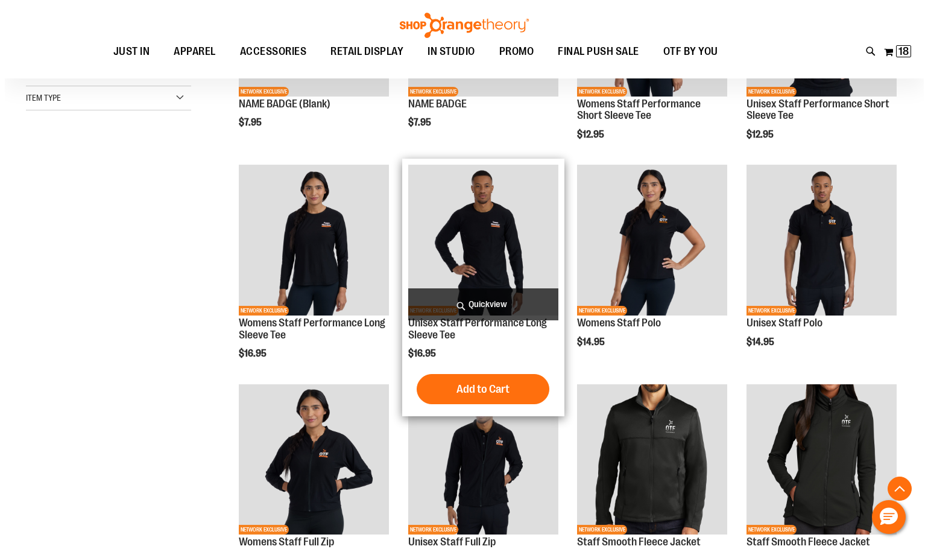
scroll to position [301, 0]
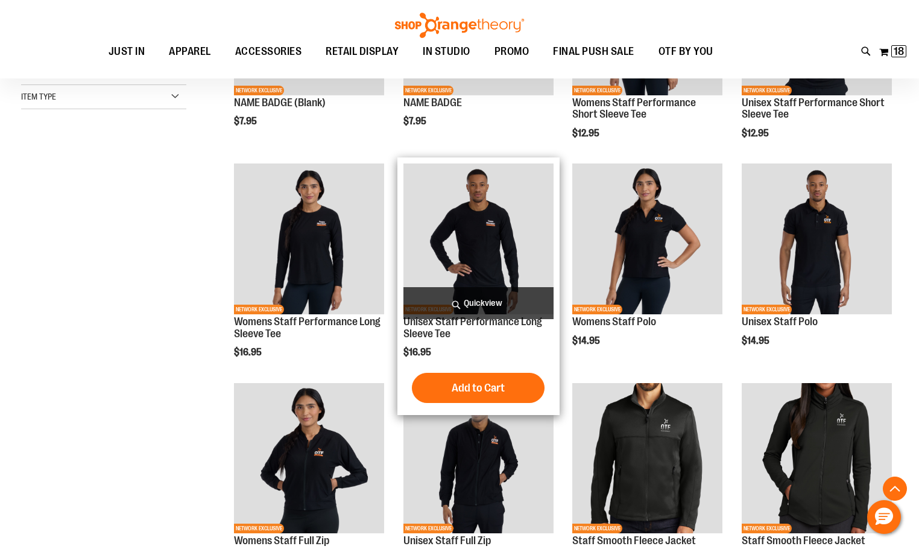
type input "**********"
click at [508, 299] on span "Quickview" at bounding box center [479, 303] width 150 height 32
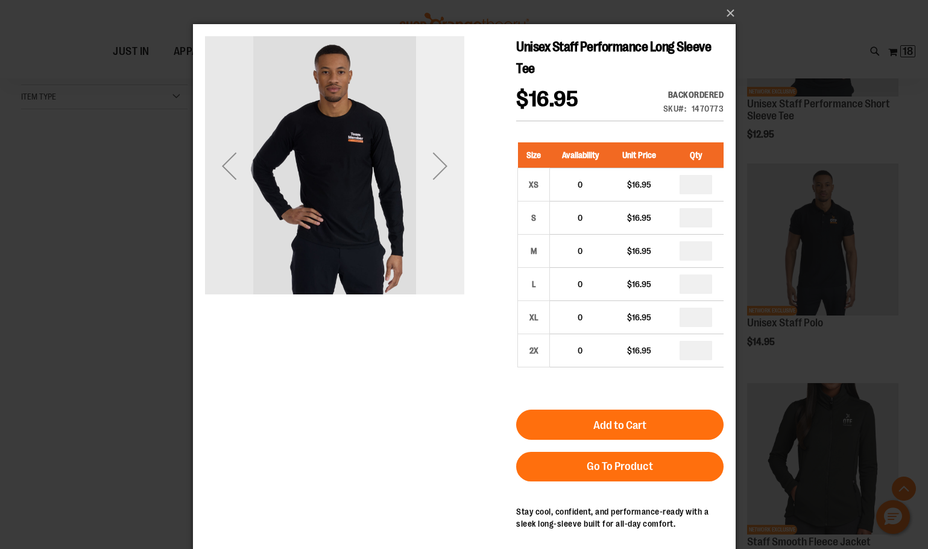
click at [445, 162] on div "Next" at bounding box center [440, 166] width 48 height 48
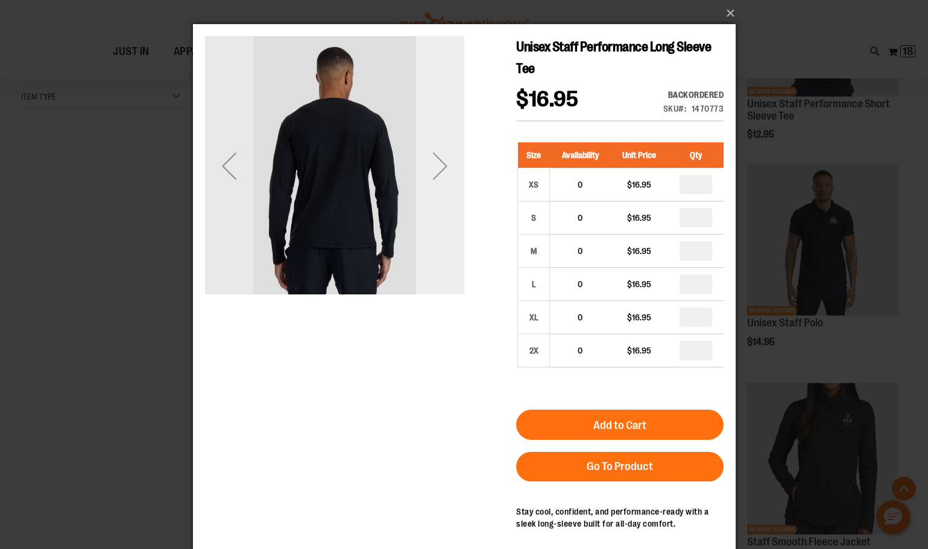
click at [445, 162] on div "Next" at bounding box center [440, 166] width 48 height 48
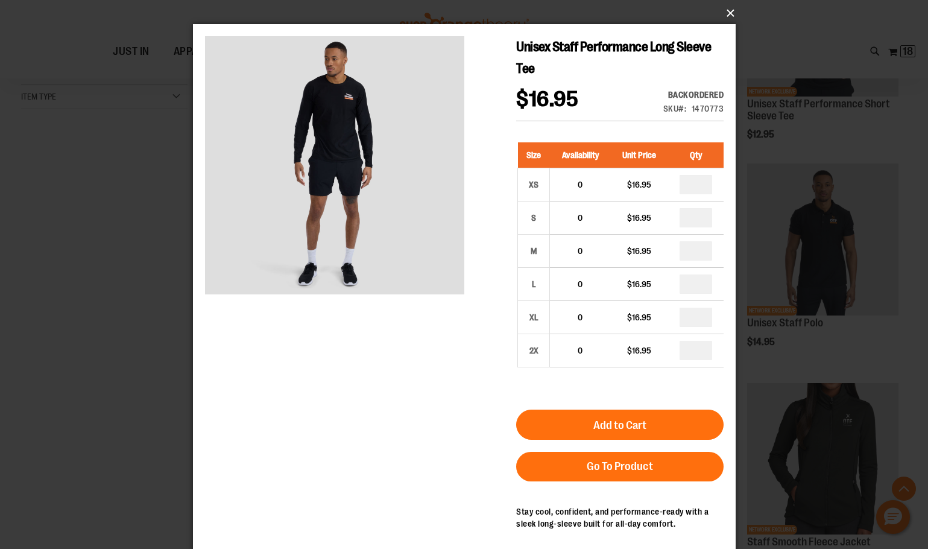
click at [729, 11] on button "×" at bounding box center [468, 13] width 543 height 27
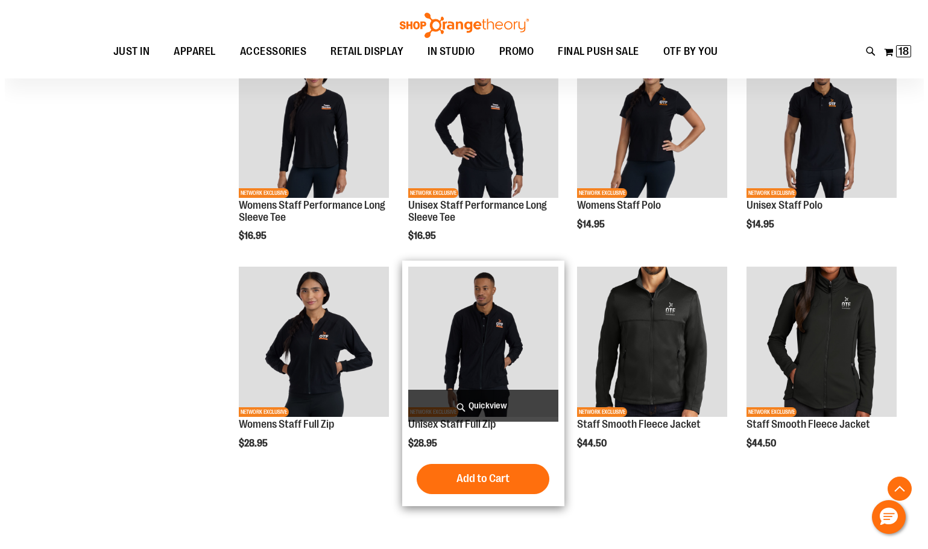
scroll to position [422, 0]
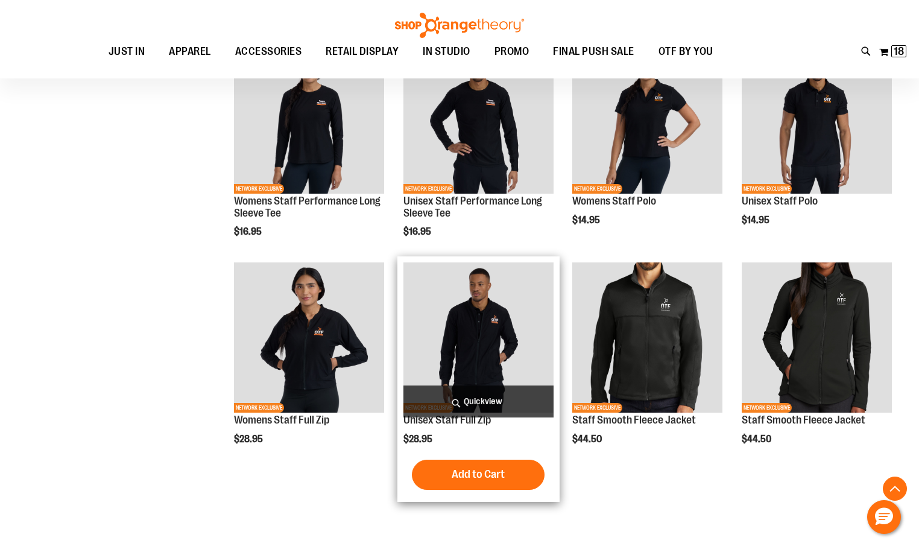
click at [525, 396] on span "Quickview" at bounding box center [479, 401] width 150 height 32
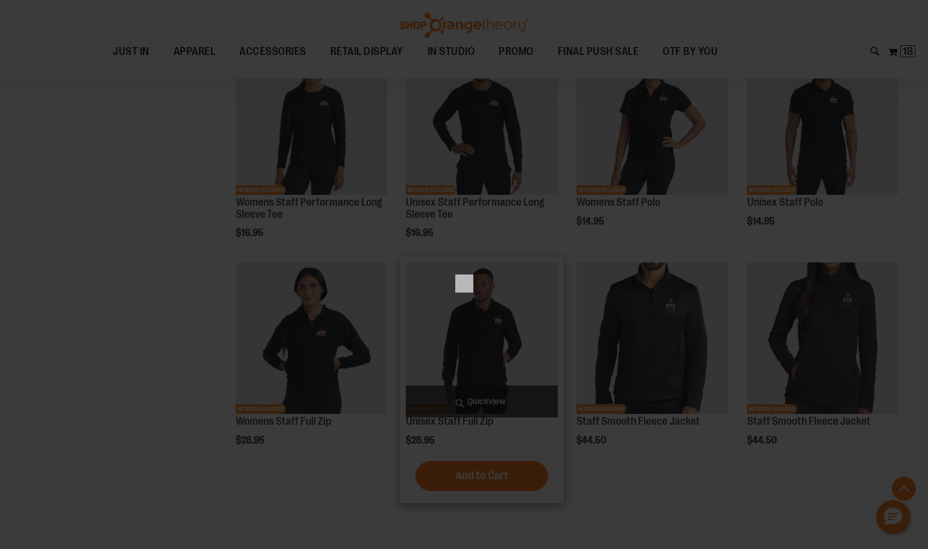
scroll to position [0, 0]
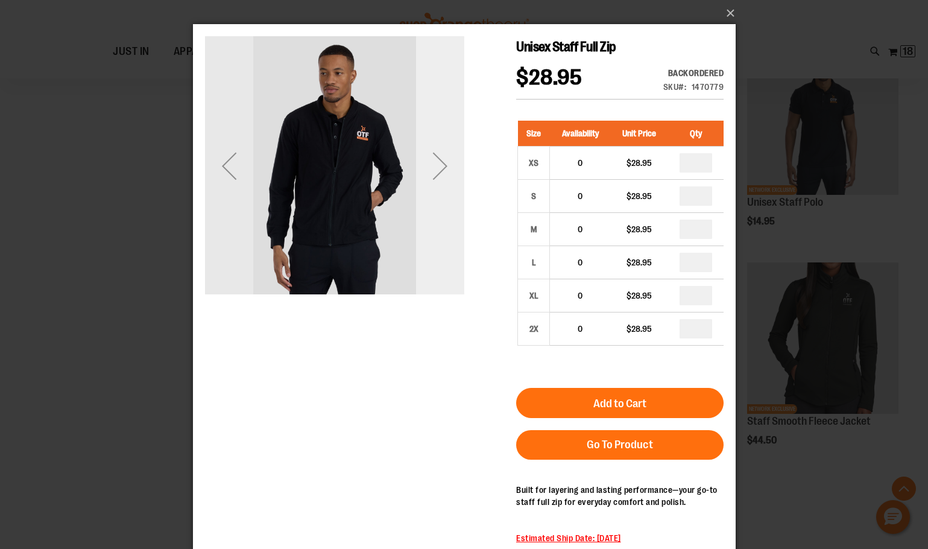
click at [444, 156] on div "Next" at bounding box center [440, 166] width 48 height 48
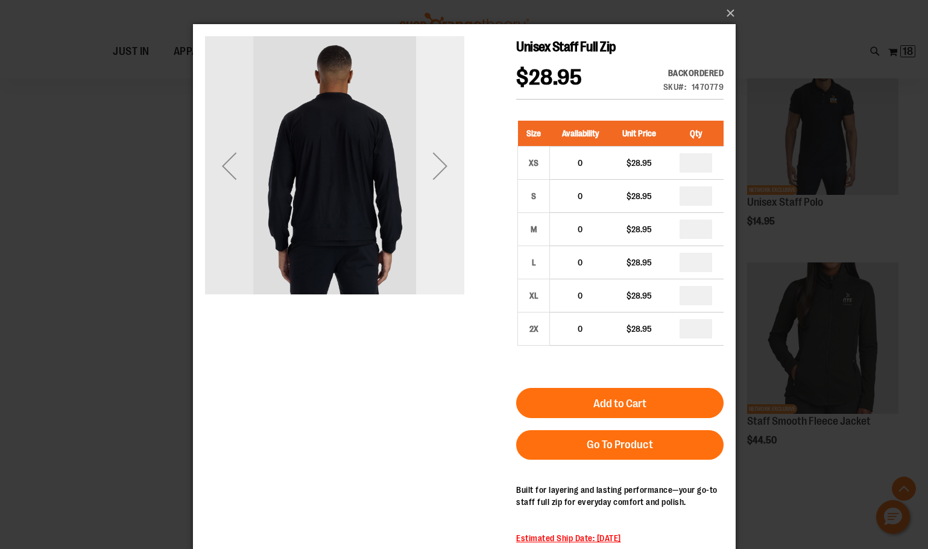
click at [444, 156] on div "Next" at bounding box center [440, 166] width 48 height 48
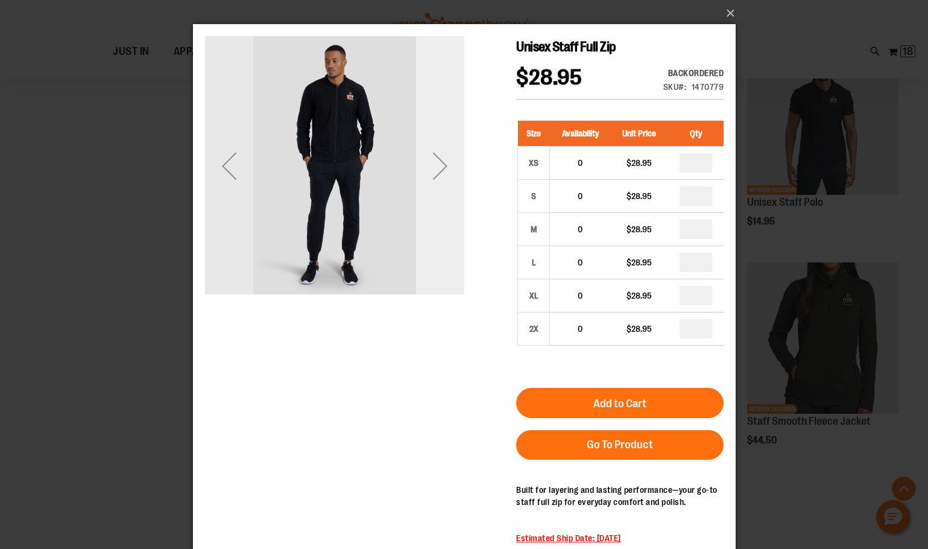
click at [444, 156] on div "Next" at bounding box center [440, 166] width 48 height 48
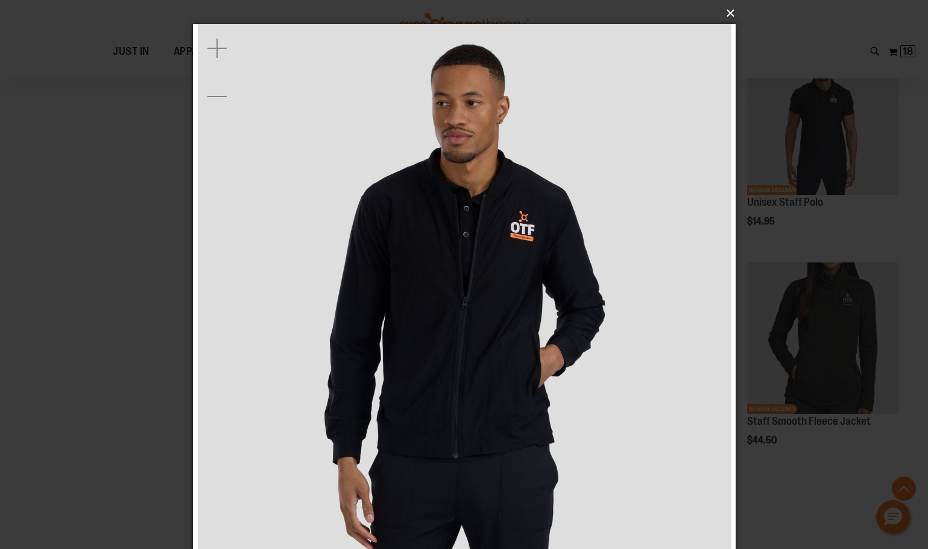
drag, startPoint x: 733, startPoint y: 9, endPoint x: 734, endPoint y: 18, distance: 9.1
click at [732, 9] on button "×" at bounding box center [468, 13] width 543 height 27
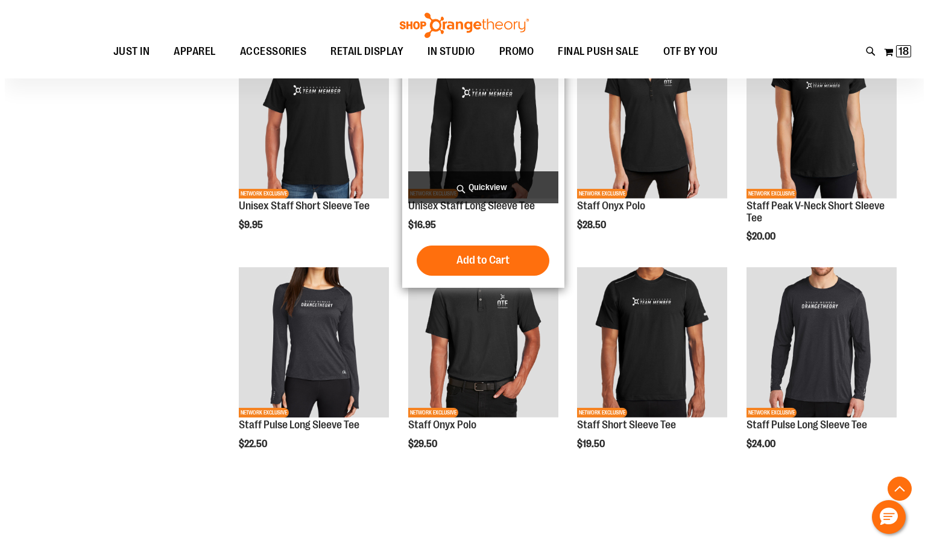
scroll to position [800, 0]
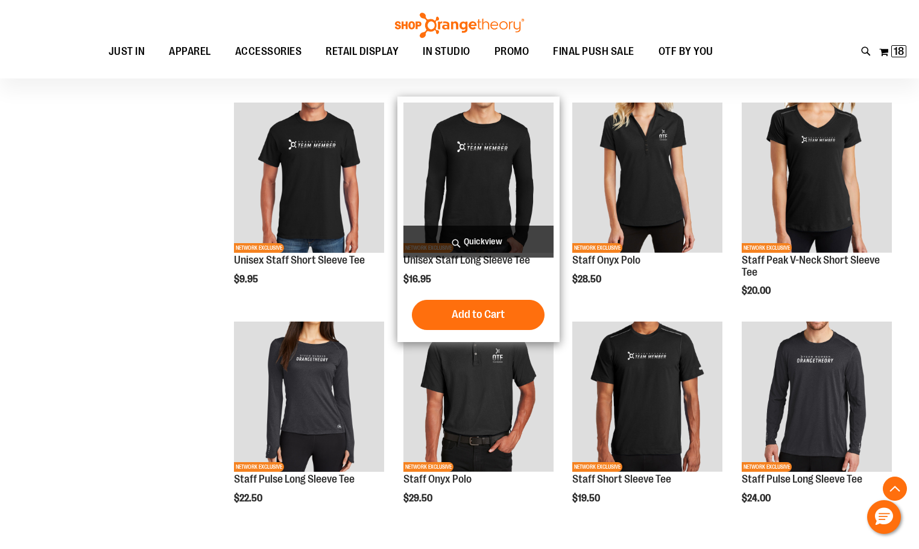
click at [504, 239] on span "Quickview" at bounding box center [479, 242] width 150 height 32
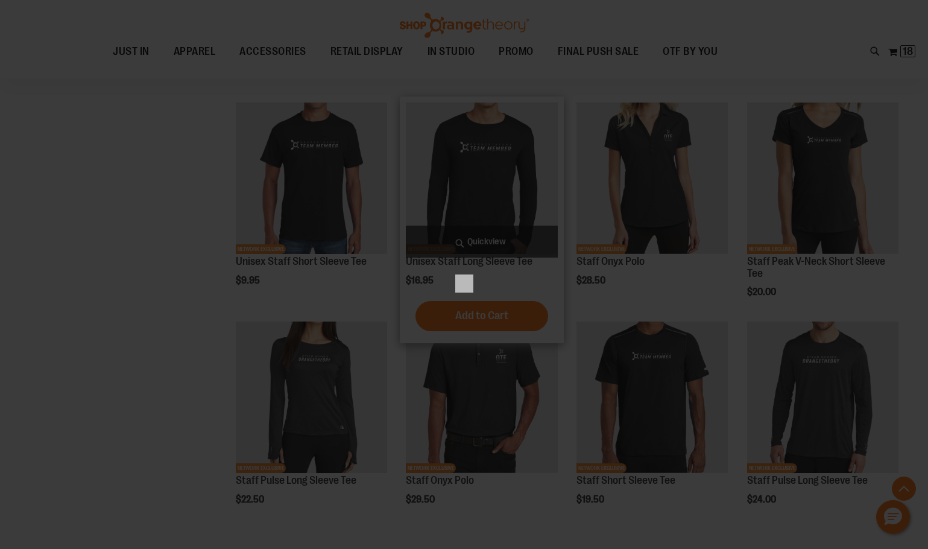
scroll to position [0, 0]
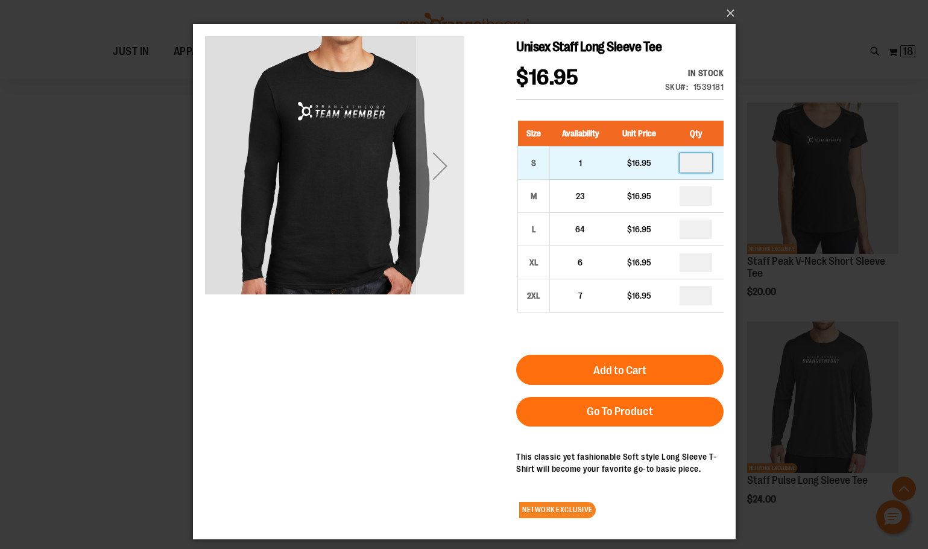
drag, startPoint x: 706, startPoint y: 162, endPoint x: 694, endPoint y: 159, distance: 12.9
click at [694, 159] on input "number" at bounding box center [695, 162] width 33 height 19
type input "*"
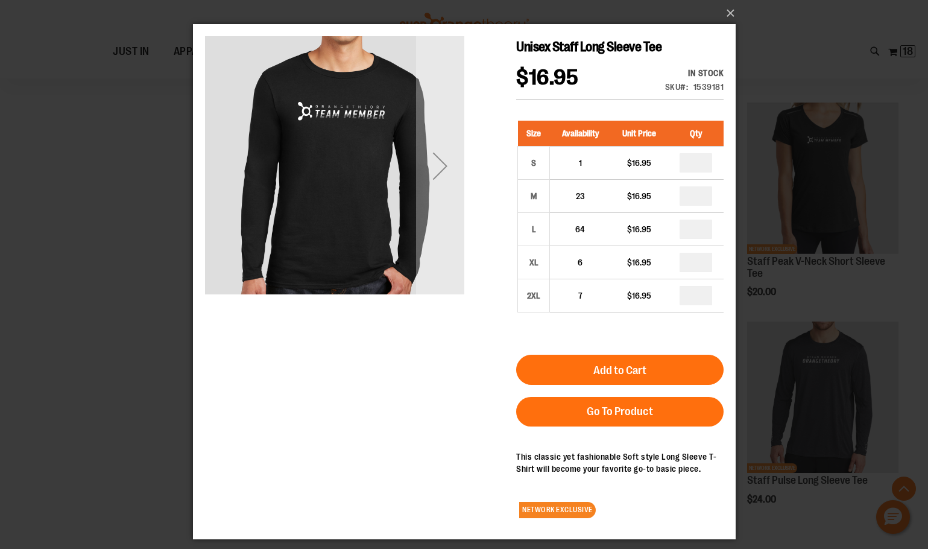
type input "*"
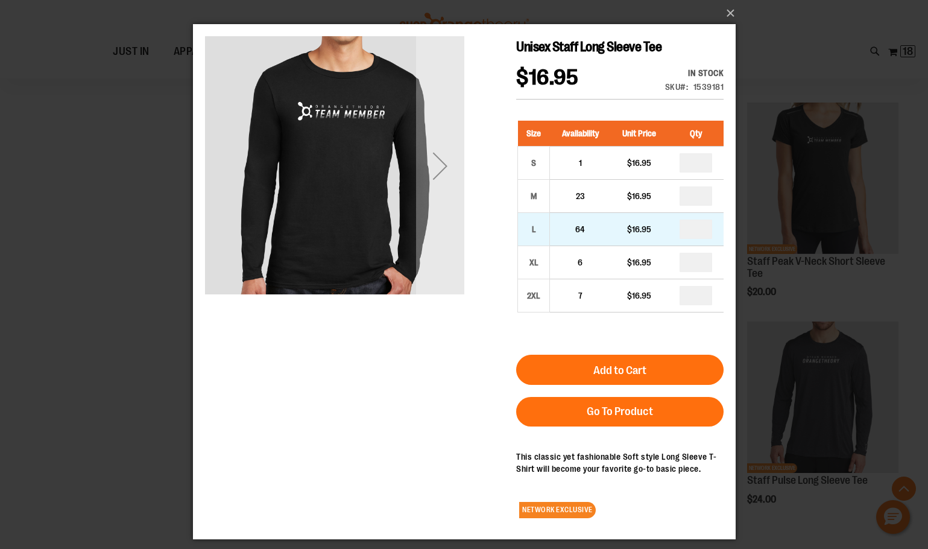
type input "*"
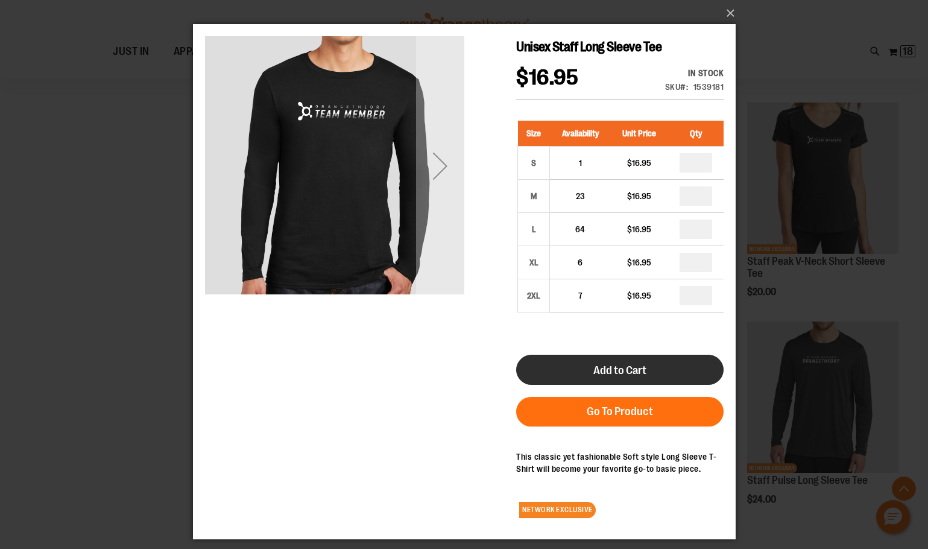
click at [603, 379] on button "Add to Cart" at bounding box center [619, 370] width 207 height 30
click at [644, 359] on button "Add to Cart" at bounding box center [619, 370] width 207 height 30
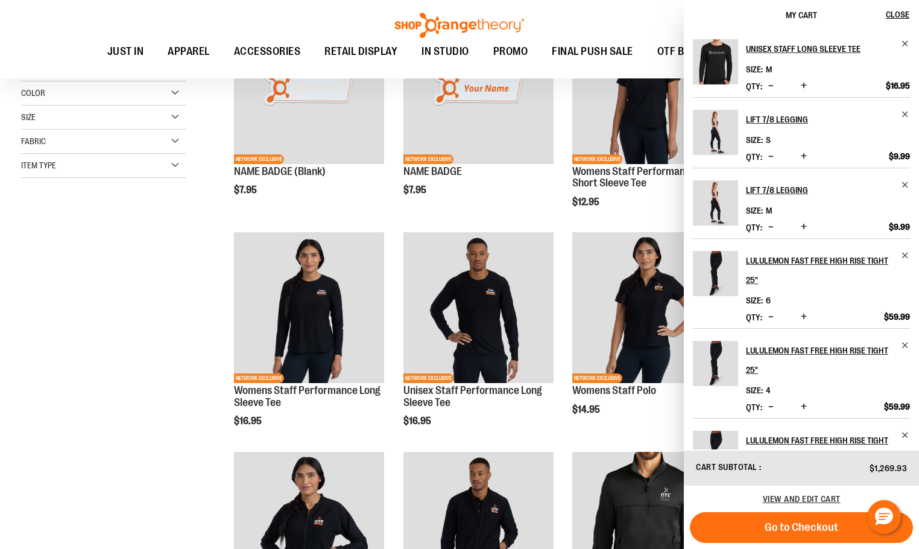
scroll to position [302, 0]
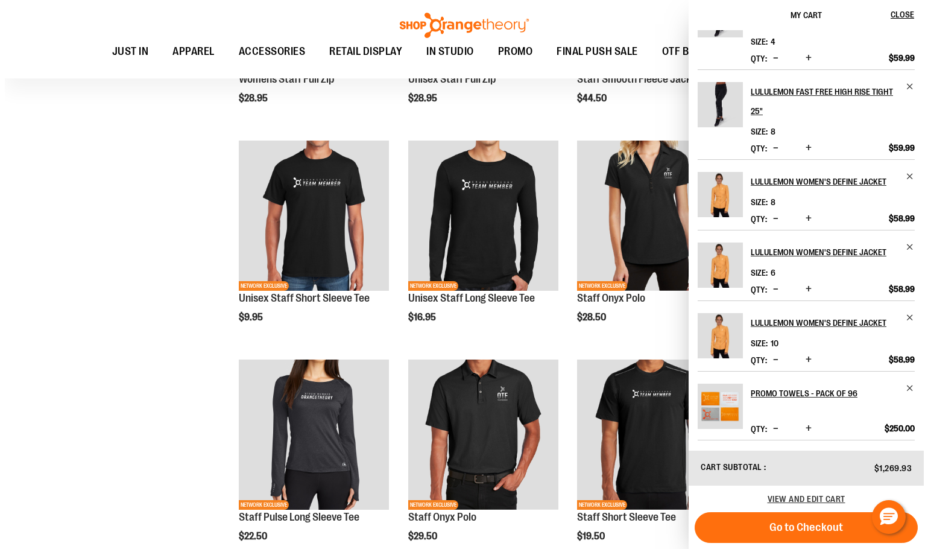
scroll to position [784, 0]
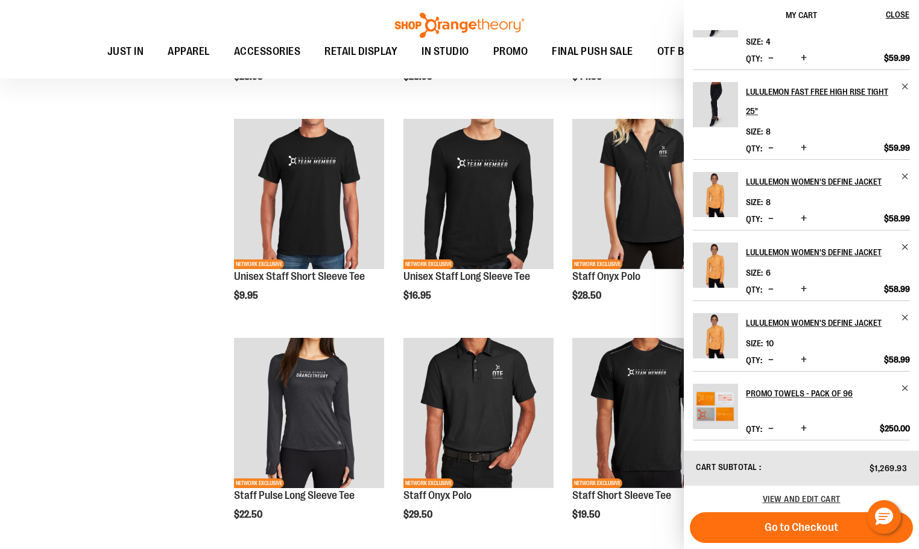
drag, startPoint x: 156, startPoint y: 186, endPoint x: 192, endPoint y: 167, distance: 40.2
click at [156, 186] on div "**********" at bounding box center [459, 14] width 877 height 1217
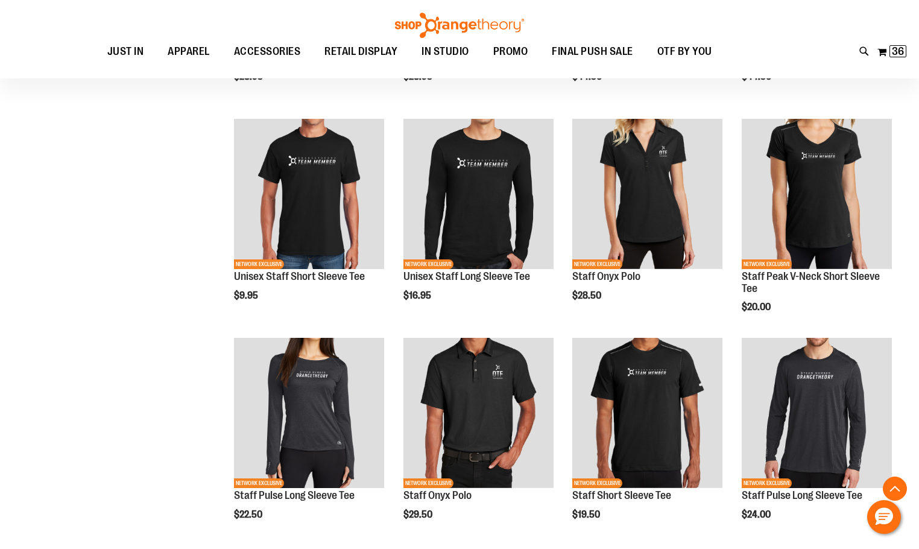
click at [860, 54] on icon at bounding box center [865, 52] width 10 height 14
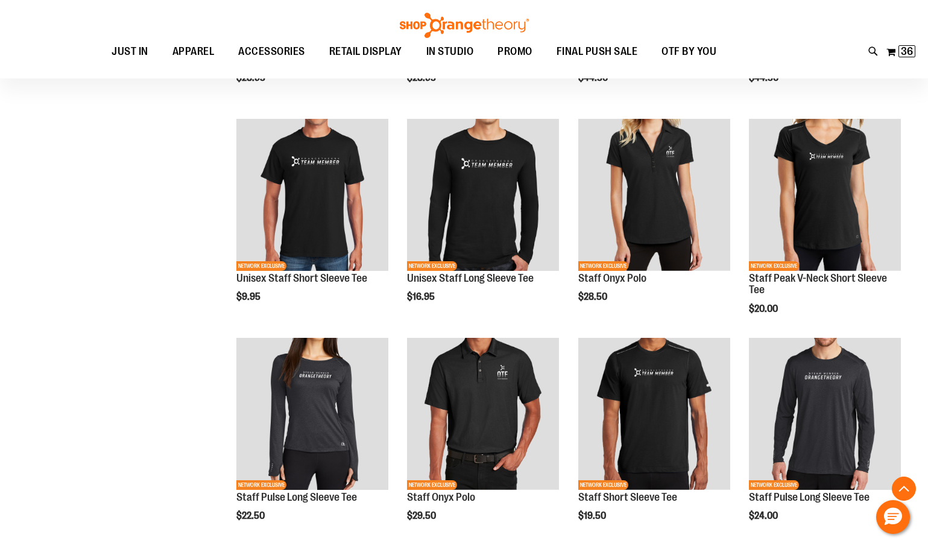
type input "**********"
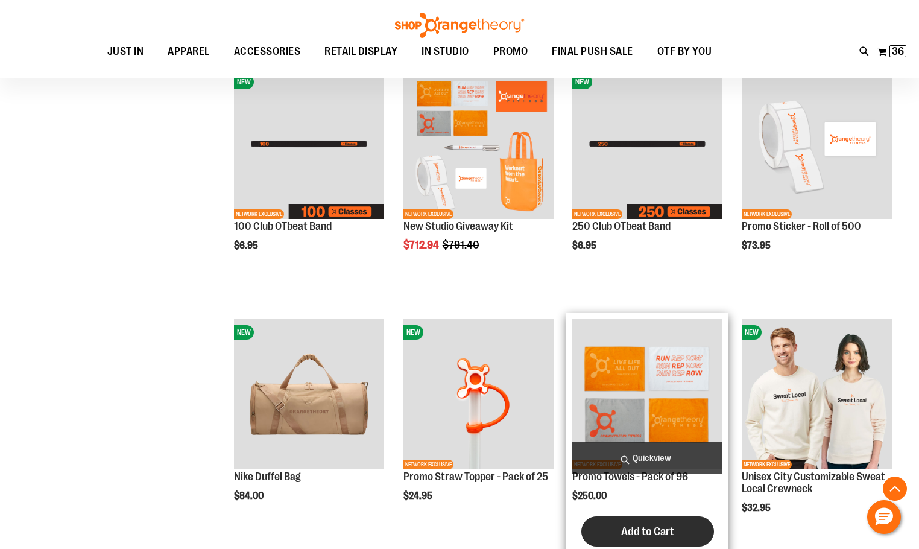
scroll to position [1085, 0]
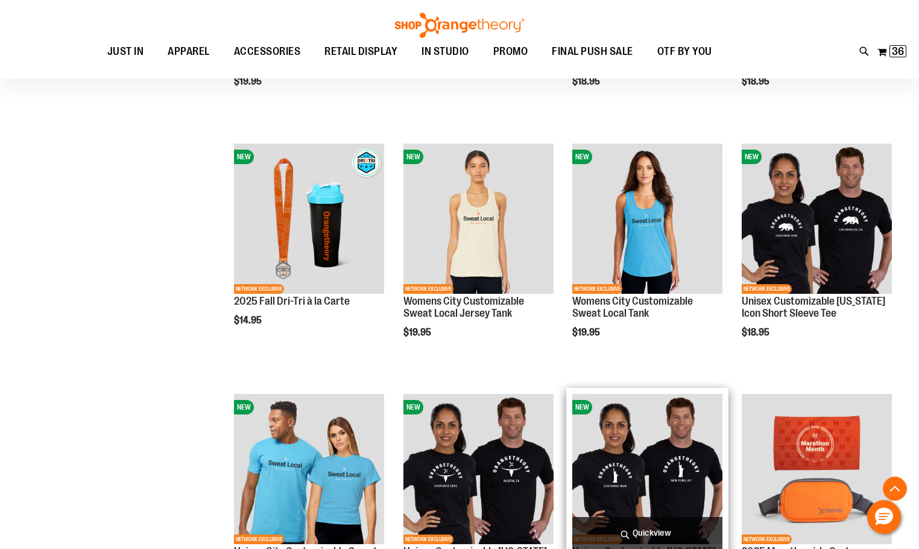
scroll to position [1688, 0]
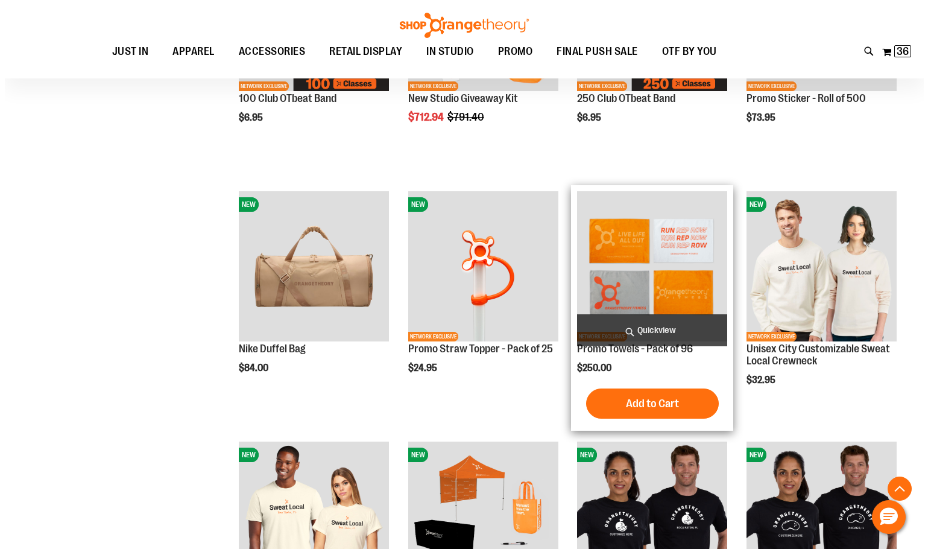
scroll to position [904, 0]
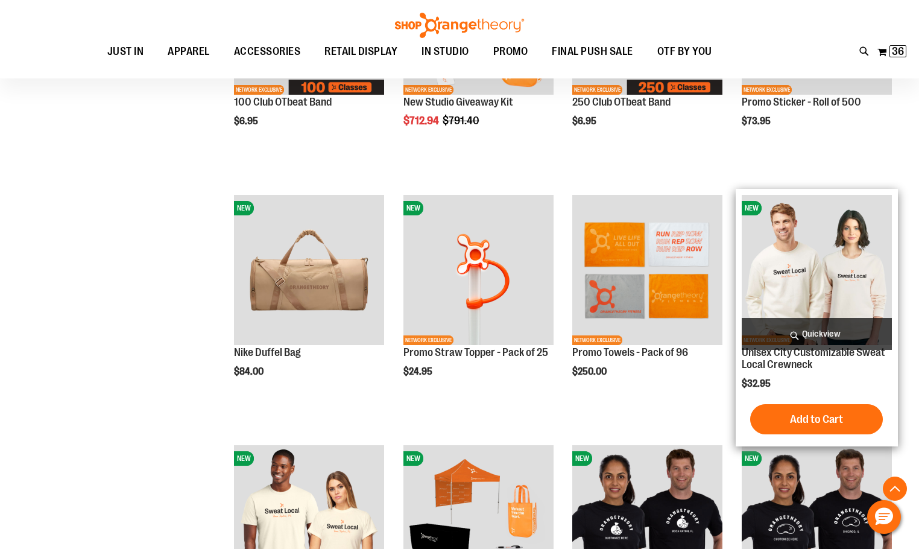
type input "**********"
click at [808, 332] on span "Quickview" at bounding box center [817, 334] width 150 height 32
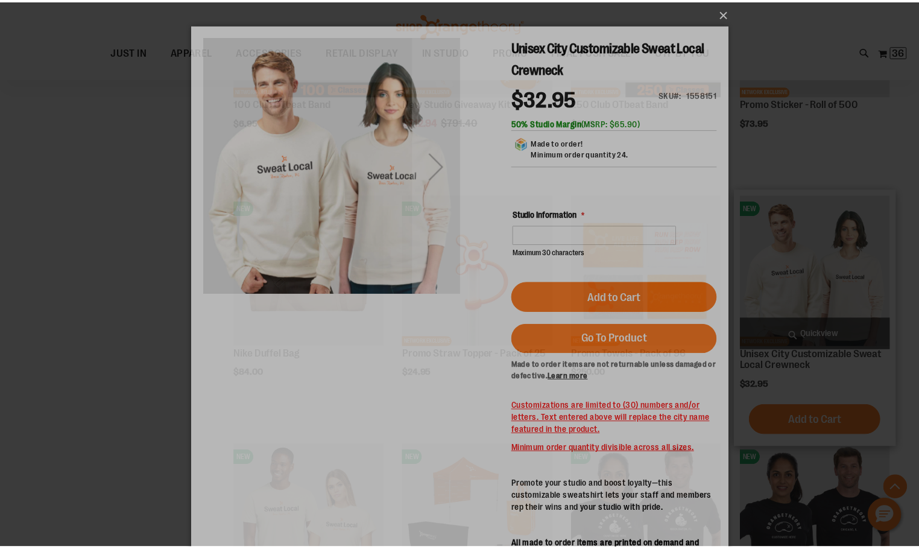
scroll to position [0, 0]
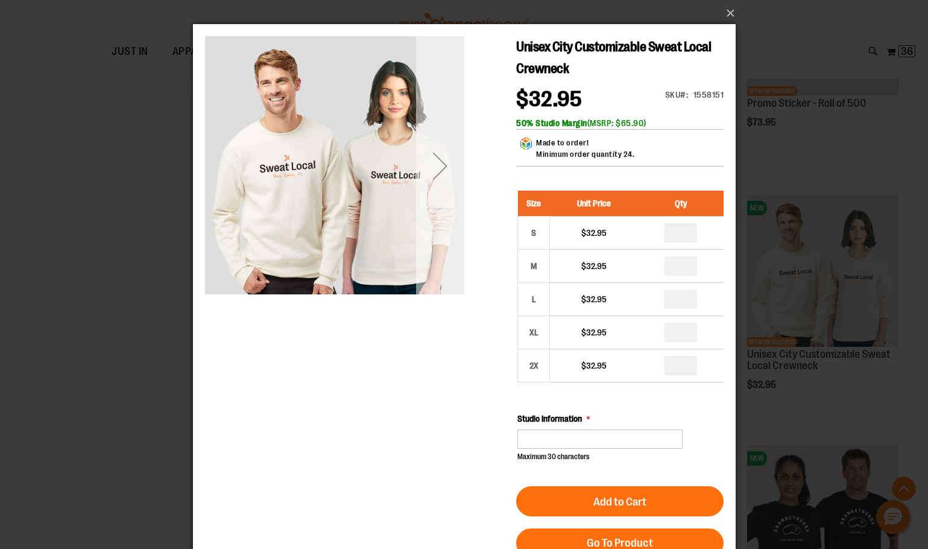
click at [442, 166] on div "Next" at bounding box center [440, 166] width 48 height 48
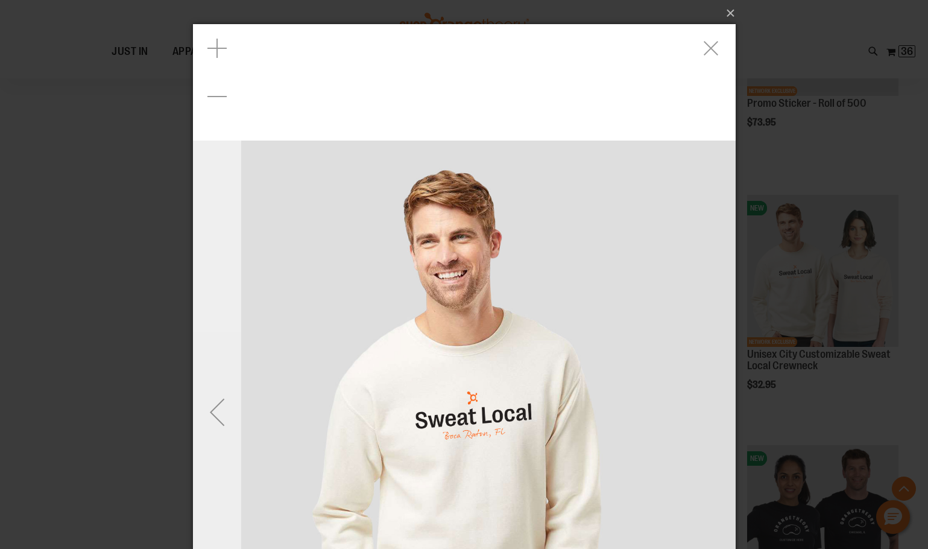
click at [207, 415] on div "Previous" at bounding box center [216, 412] width 48 height 48
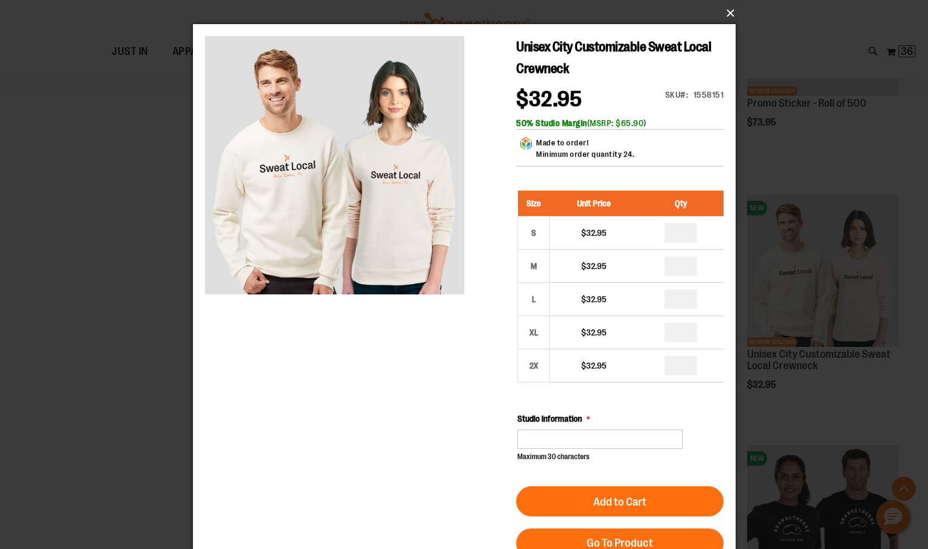
click at [727, 14] on button "×" at bounding box center [468, 13] width 543 height 27
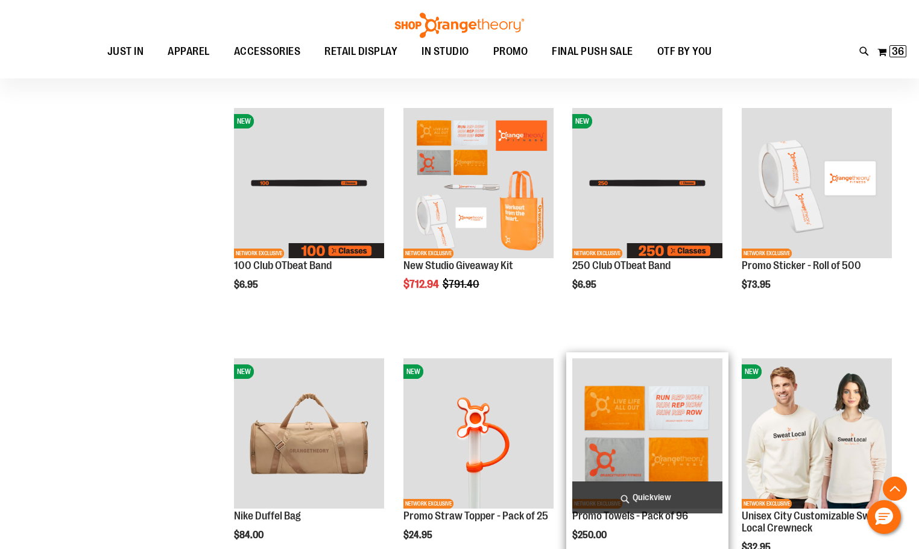
scroll to position [723, 0]
